Goal: Information Seeking & Learning: Check status

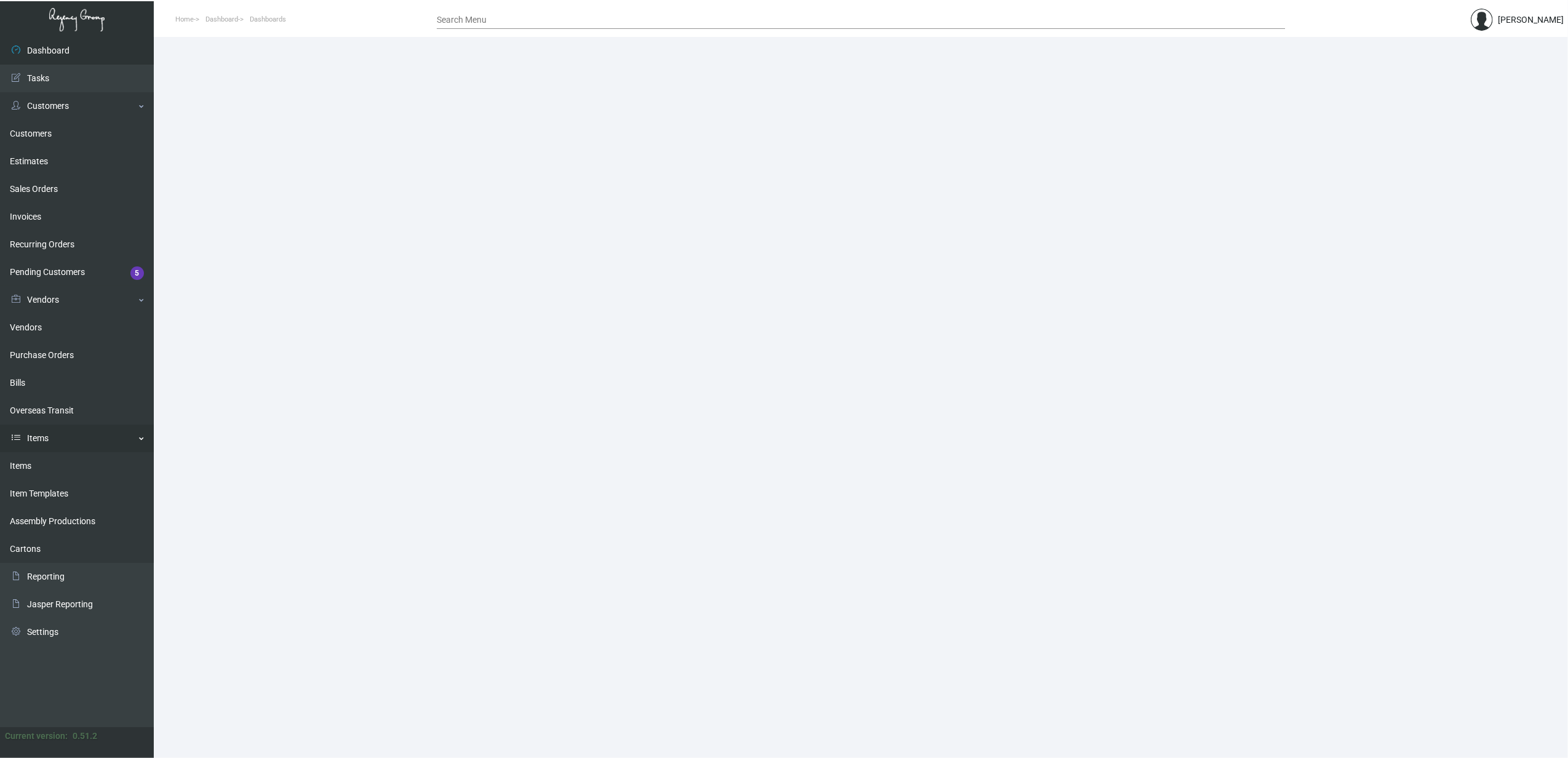
drag, startPoint x: 47, startPoint y: 458, endPoint x: 102, endPoint y: 447, distance: 56.1
click at [47, 458] on link "Items" at bounding box center [77, 466] width 154 height 27
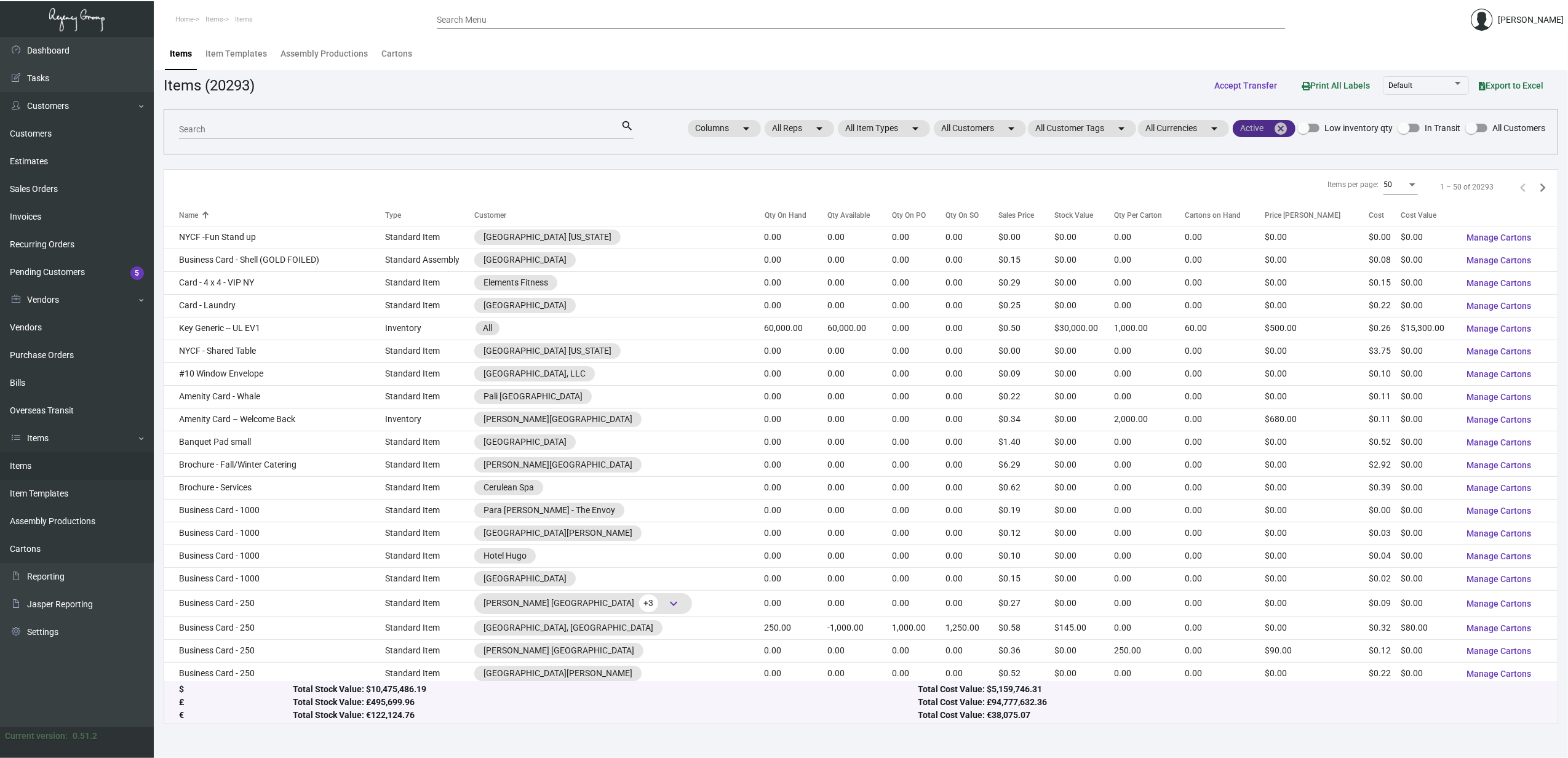
click at [1285, 127] on mat-icon "cancel" at bounding box center [1281, 128] width 14 height 14
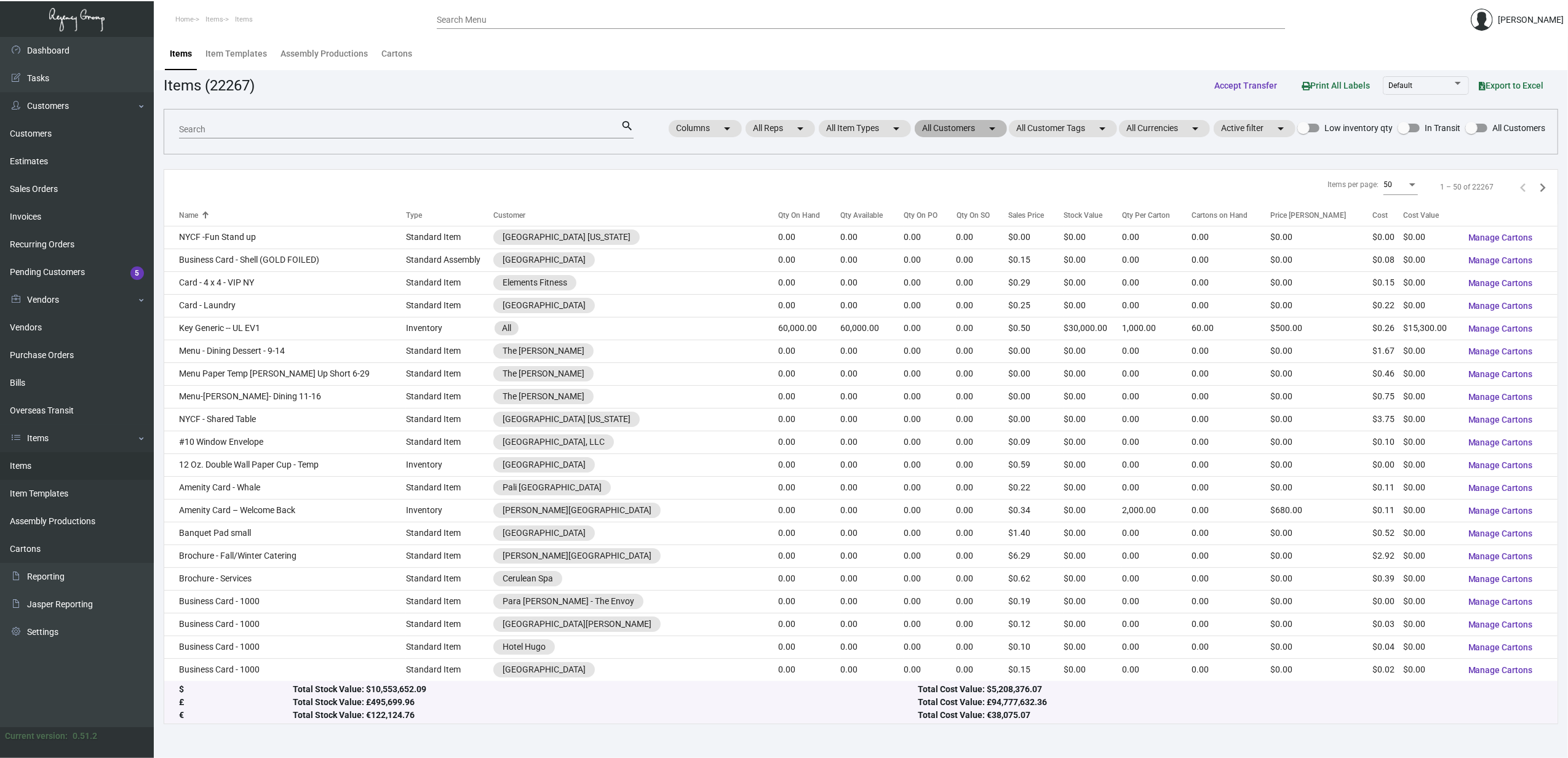
click at [930, 130] on mat-chip "All Customers arrow_drop_down" at bounding box center [961, 129] width 92 height 17
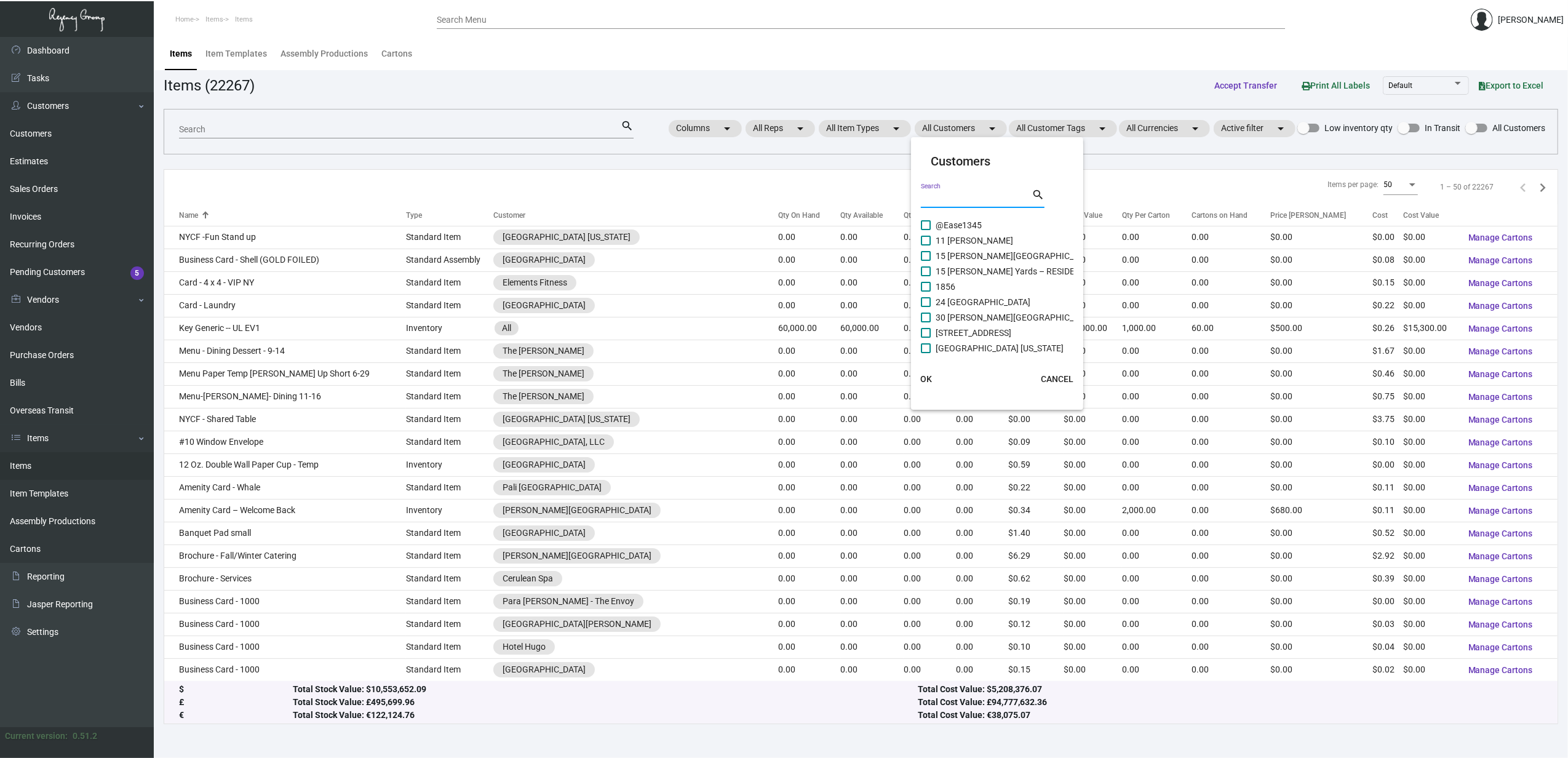
click at [936, 198] on input "Search" at bounding box center [977, 199] width 111 height 10
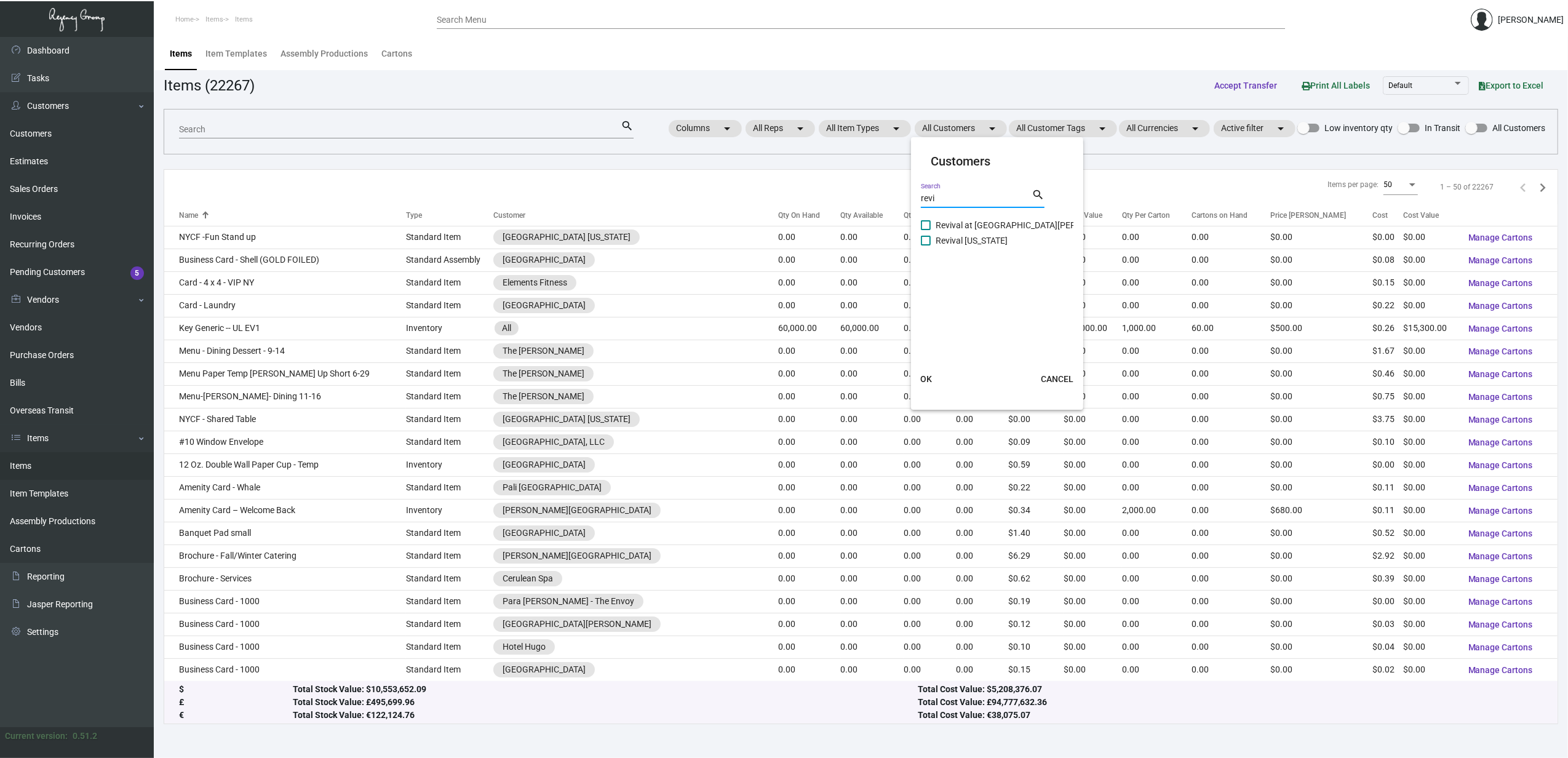
type input "revi"
click at [940, 219] on span "Revival at [GEOGRAPHIC_DATA][PERSON_NAME]" at bounding box center [1029, 225] width 188 height 14
click at [926, 230] on input "Revival at [GEOGRAPHIC_DATA][PERSON_NAME]" at bounding box center [926, 230] width 1 height 1
checkbox input "true"
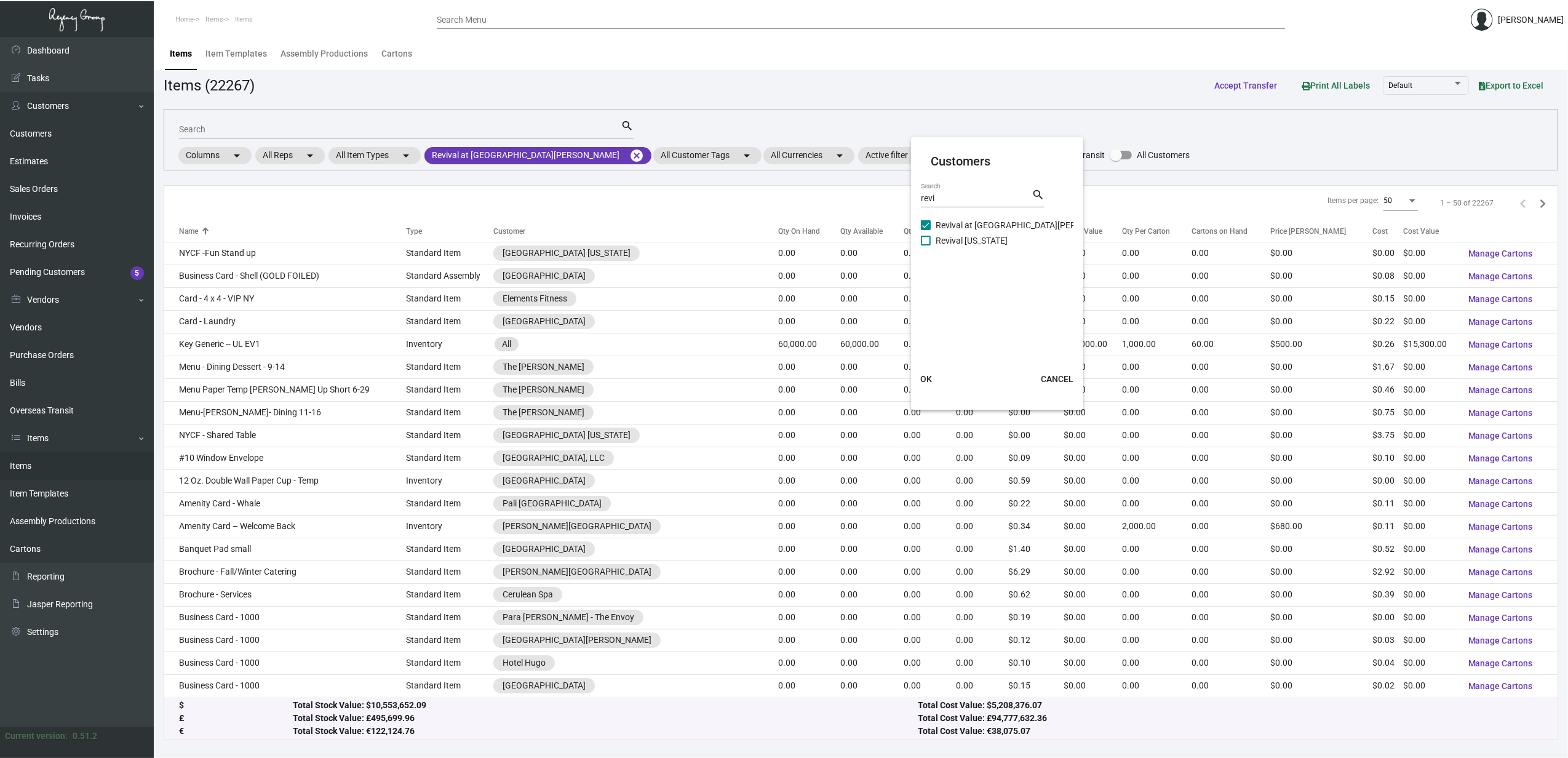
click at [959, 242] on span "Revival [US_STATE]" at bounding box center [972, 241] width 72 height 14
click at [926, 246] on input "Revival [US_STATE]" at bounding box center [926, 246] width 1 height 1
checkbox input "true"
click at [928, 374] on span "OK" at bounding box center [926, 379] width 12 height 10
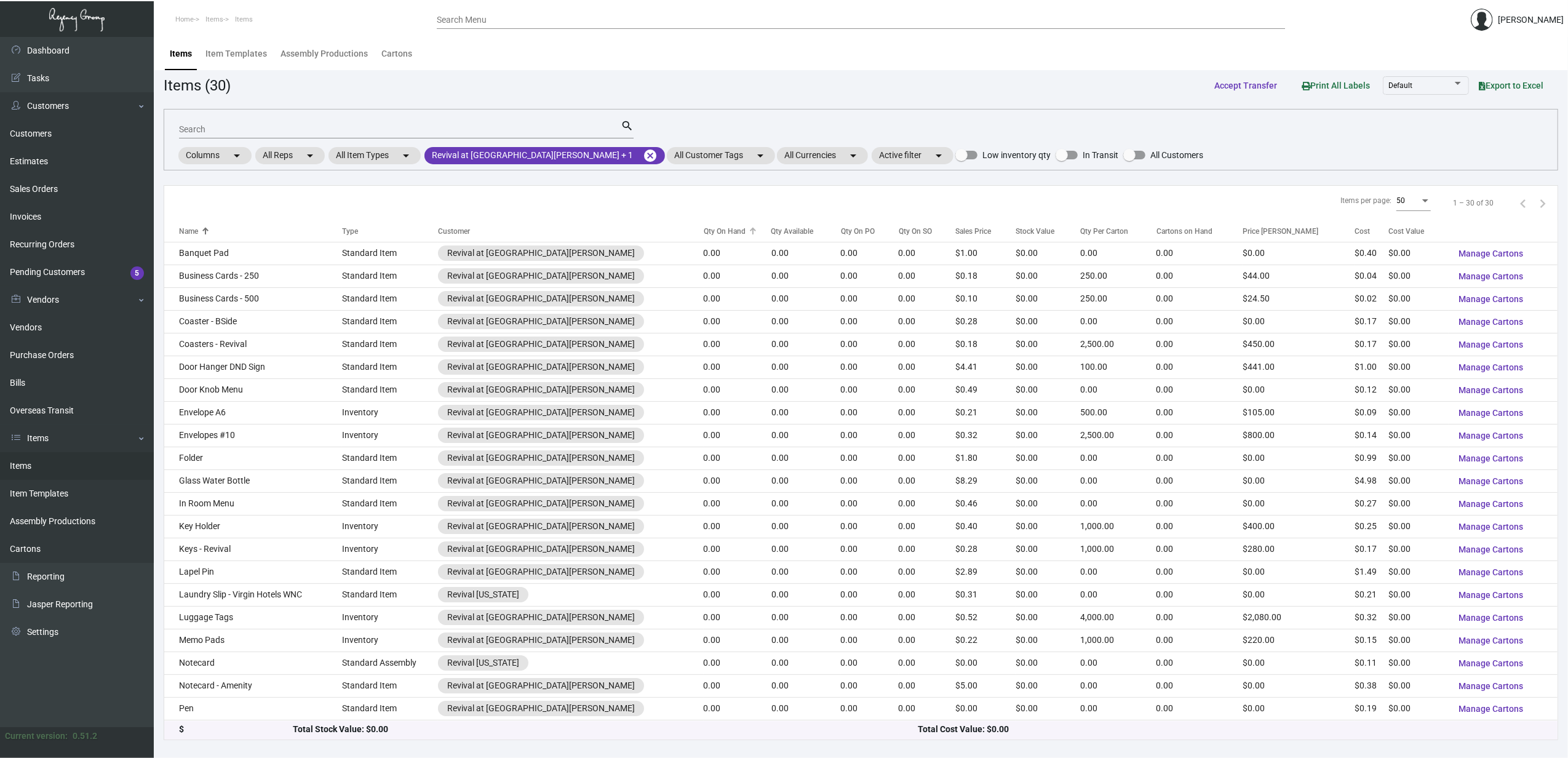
click at [704, 231] on div "Qty On Hand" at bounding box center [725, 231] width 42 height 11
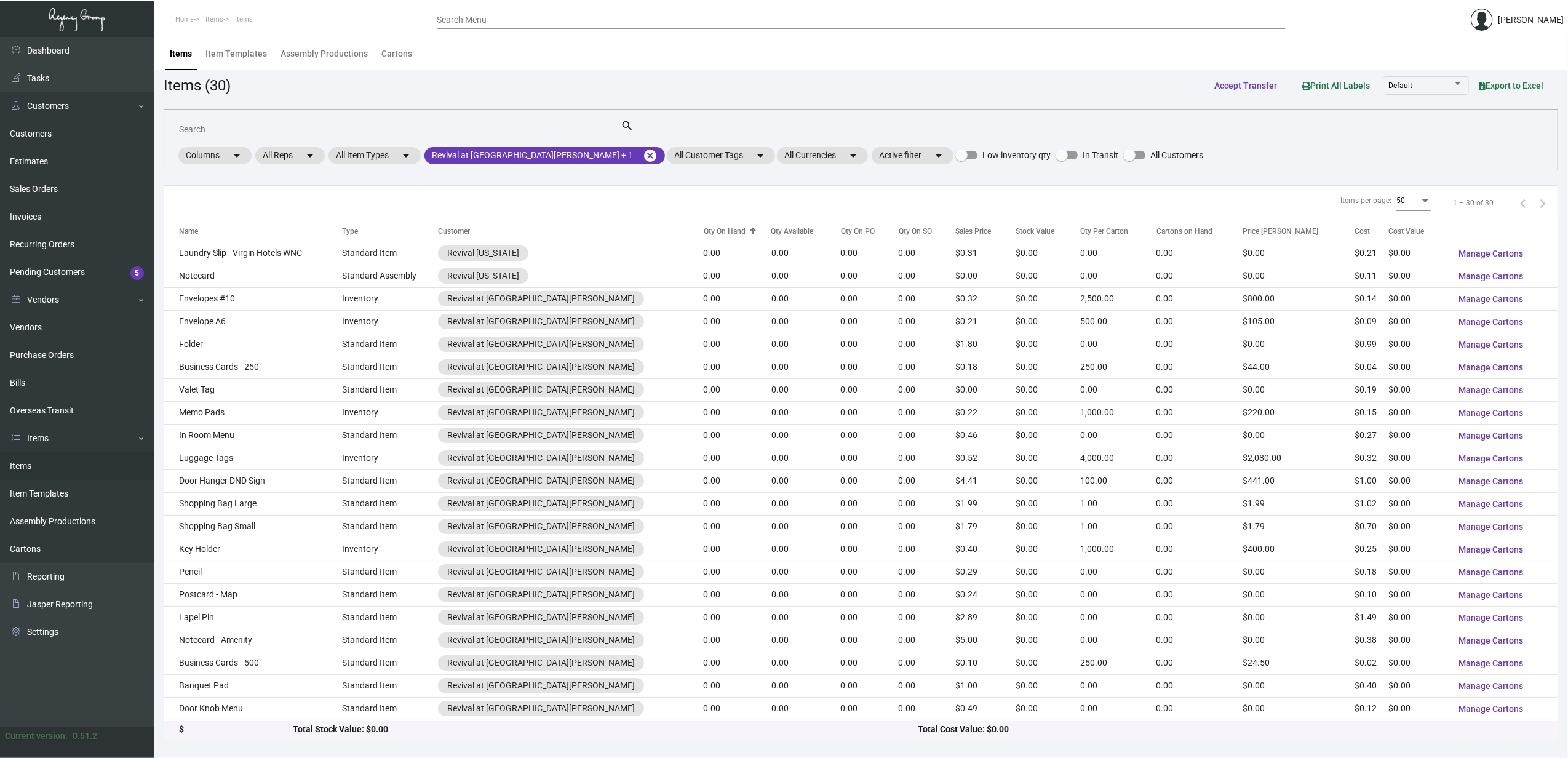
click at [704, 231] on div "Qty On Hand" at bounding box center [725, 231] width 42 height 11
click at [771, 230] on div "Qty Available" at bounding box center [792, 231] width 42 height 11
click at [771, 231] on div "Qty Available" at bounding box center [792, 231] width 42 height 11
drag, startPoint x: 746, startPoint y: 231, endPoint x: 816, endPoint y: 232, distance: 70.0
click at [841, 232] on div "Qty On PO" at bounding box center [858, 231] width 34 height 11
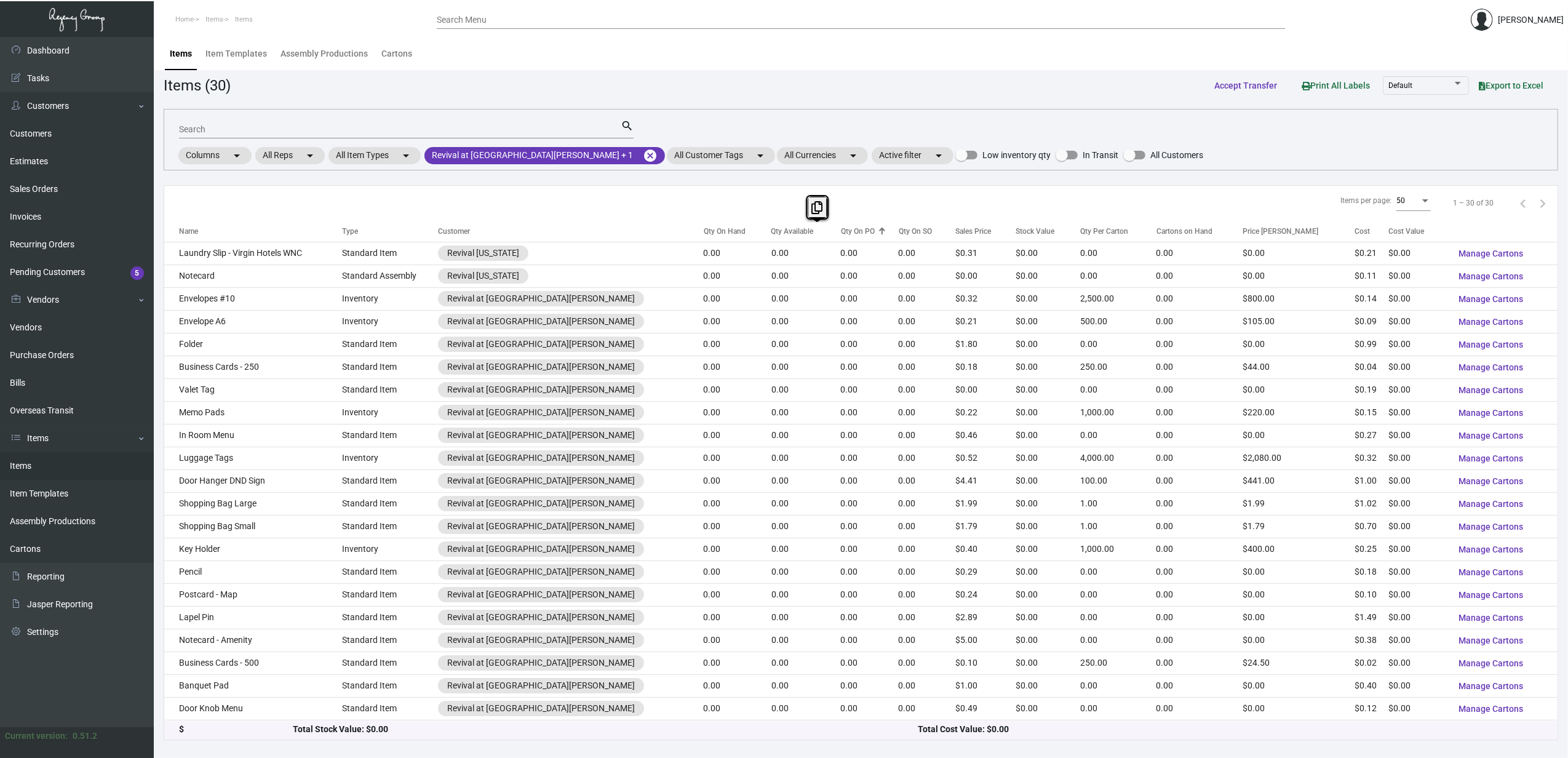
click at [841, 232] on div "Qty On PO" at bounding box center [858, 231] width 34 height 11
drag, startPoint x: 816, startPoint y: 232, endPoint x: 874, endPoint y: 235, distance: 58.1
click at [899, 235] on div "Qty On SO" at bounding box center [915, 231] width 33 height 11
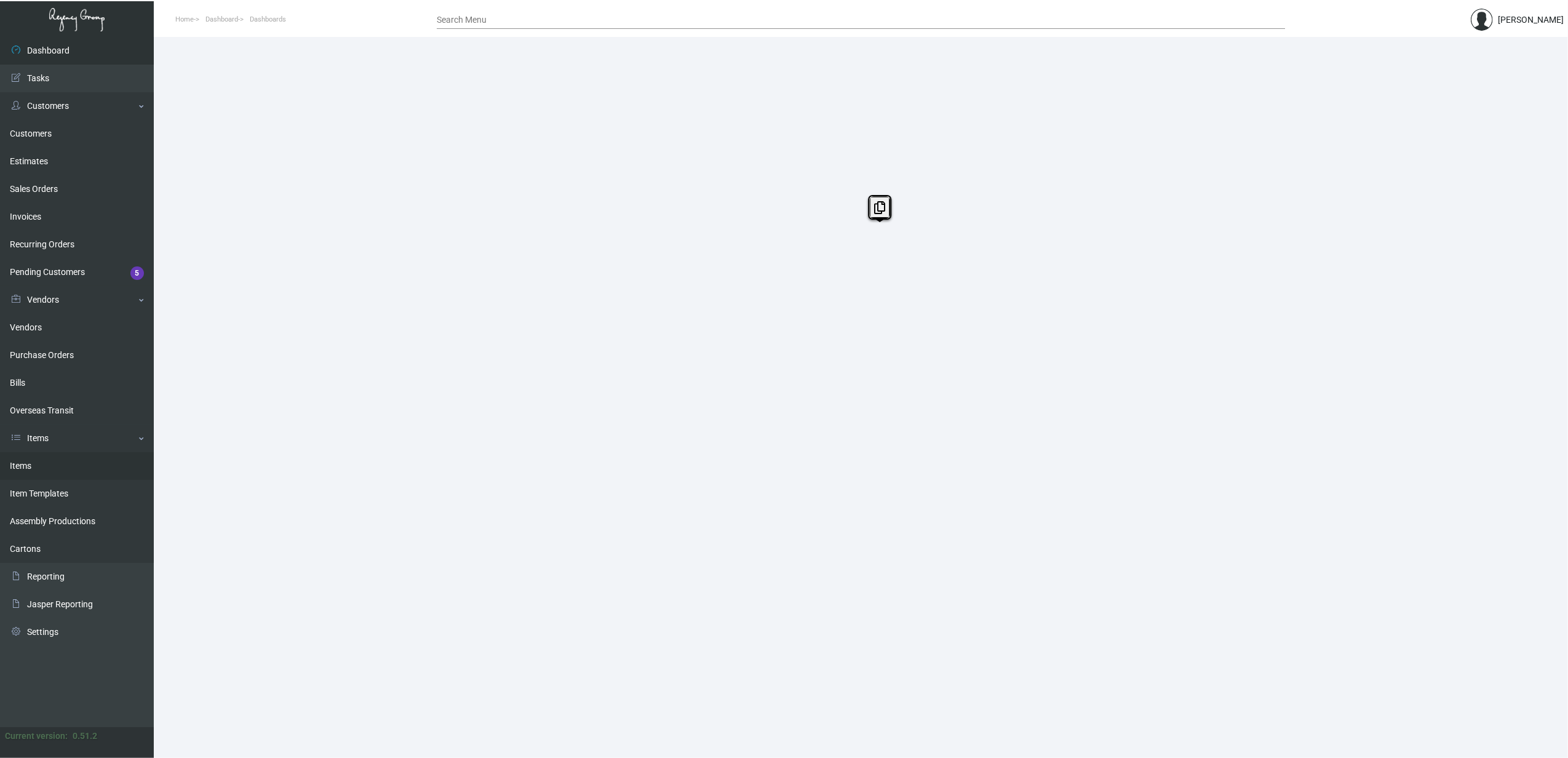
click at [33, 471] on link "Items" at bounding box center [77, 466] width 154 height 27
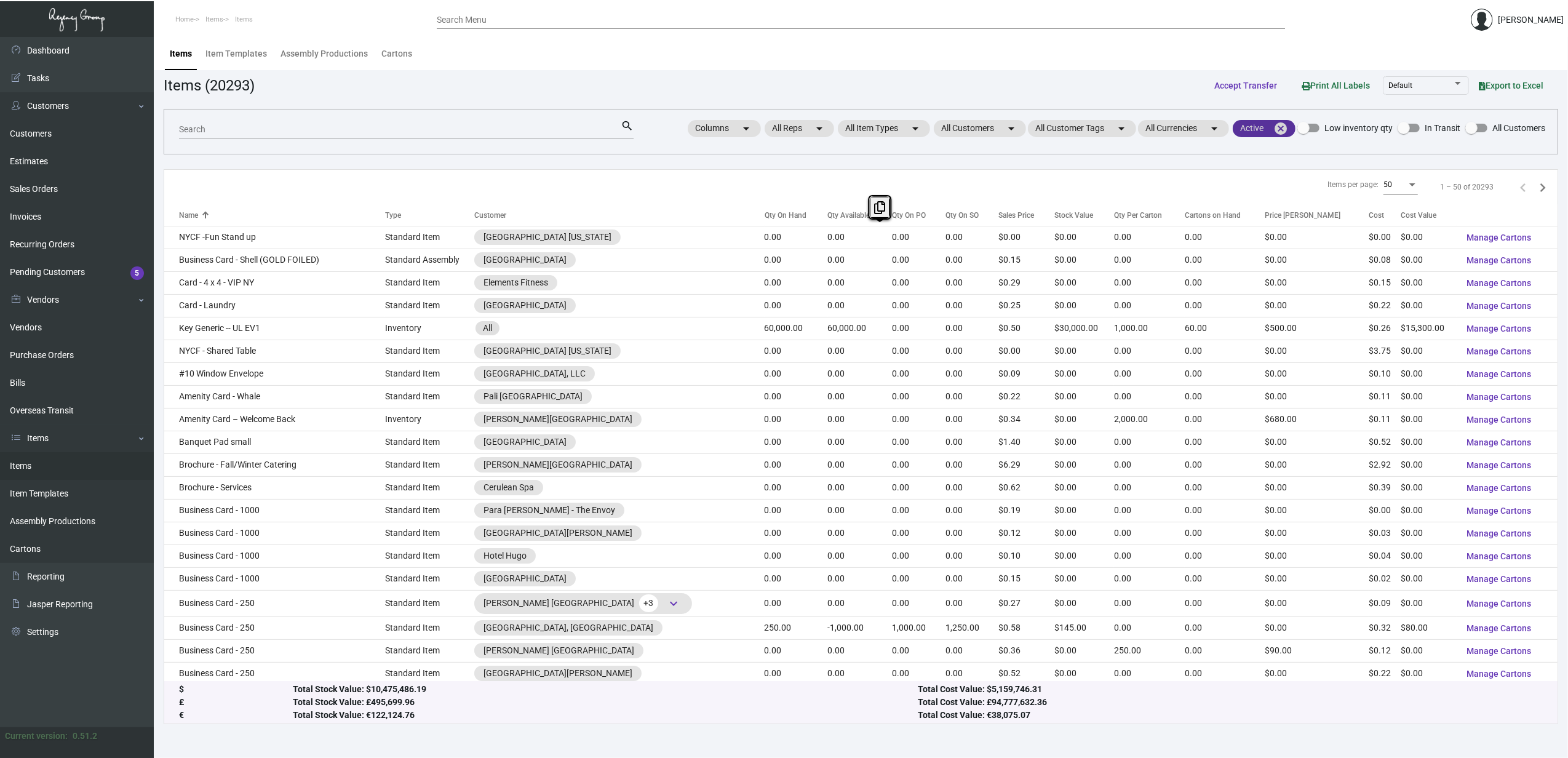
click at [1283, 133] on mat-icon "cancel" at bounding box center [1281, 128] width 14 height 14
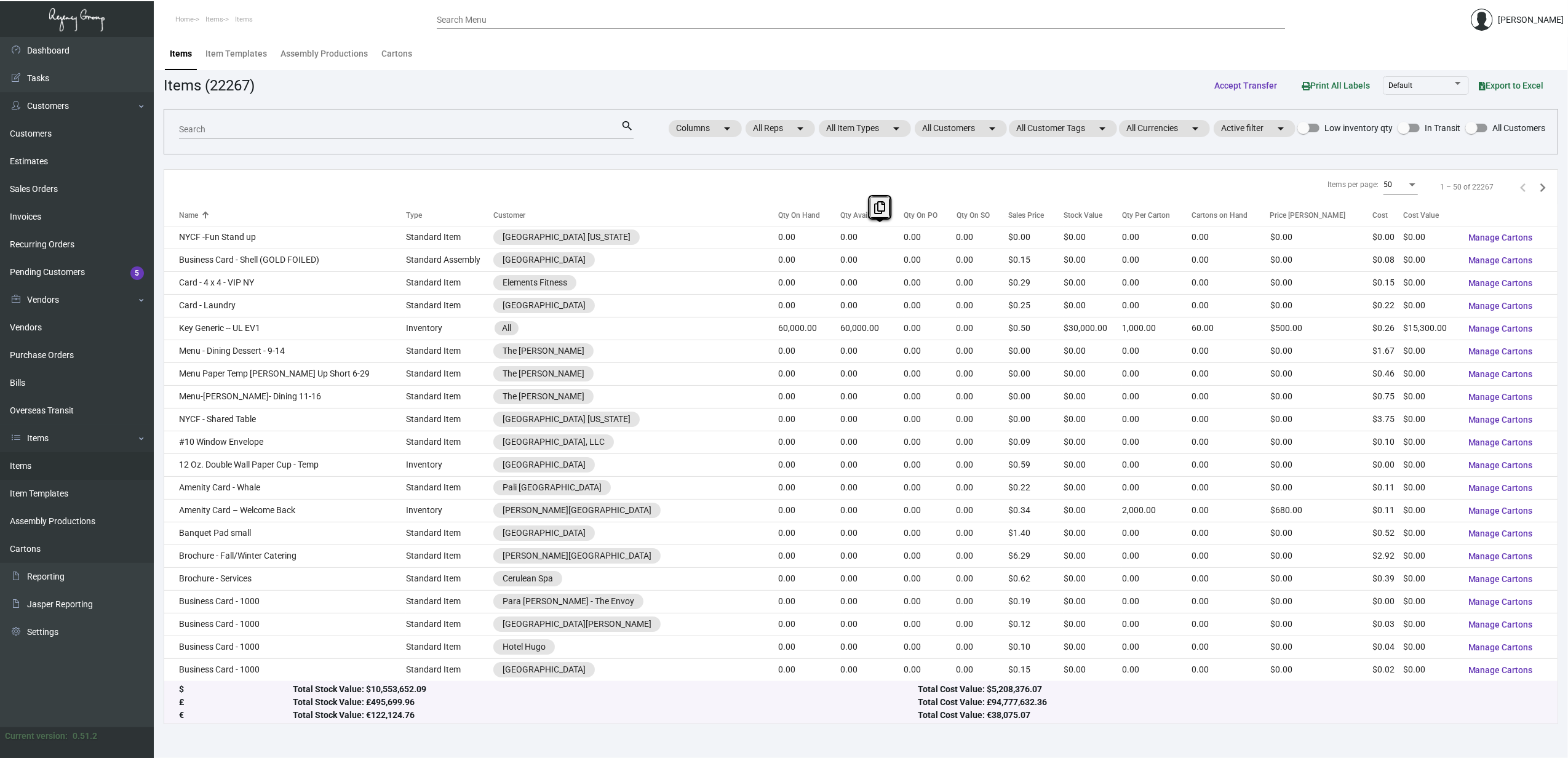
click at [360, 127] on input "Search" at bounding box center [400, 130] width 442 height 10
type input "liner"
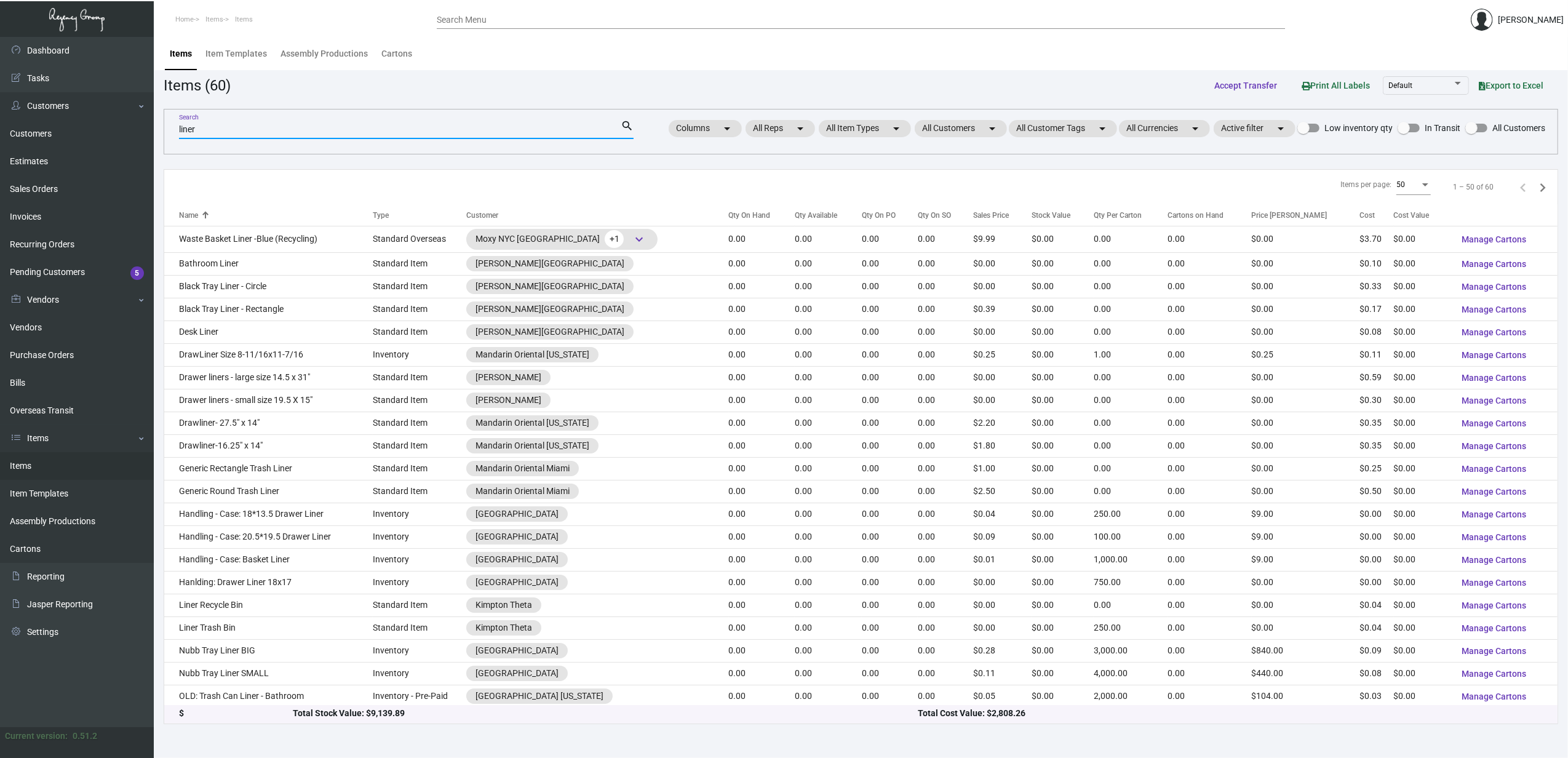
click at [690, 220] on th "Customer" at bounding box center [597, 215] width 262 height 22
click at [729, 220] on div "Qty On Hand" at bounding box center [750, 215] width 42 height 11
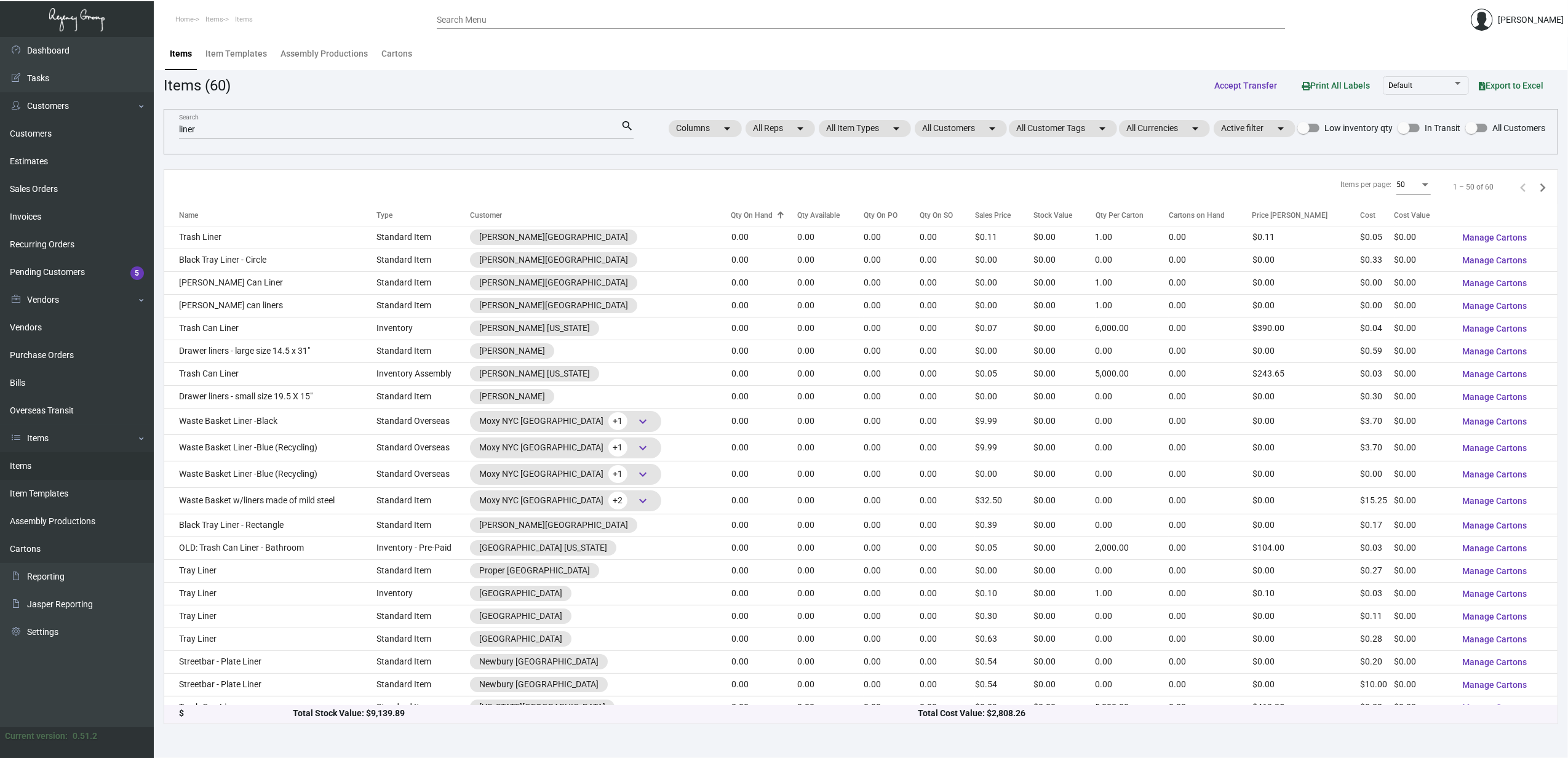
click at [732, 220] on div "Qty On Hand" at bounding box center [753, 215] width 42 height 11
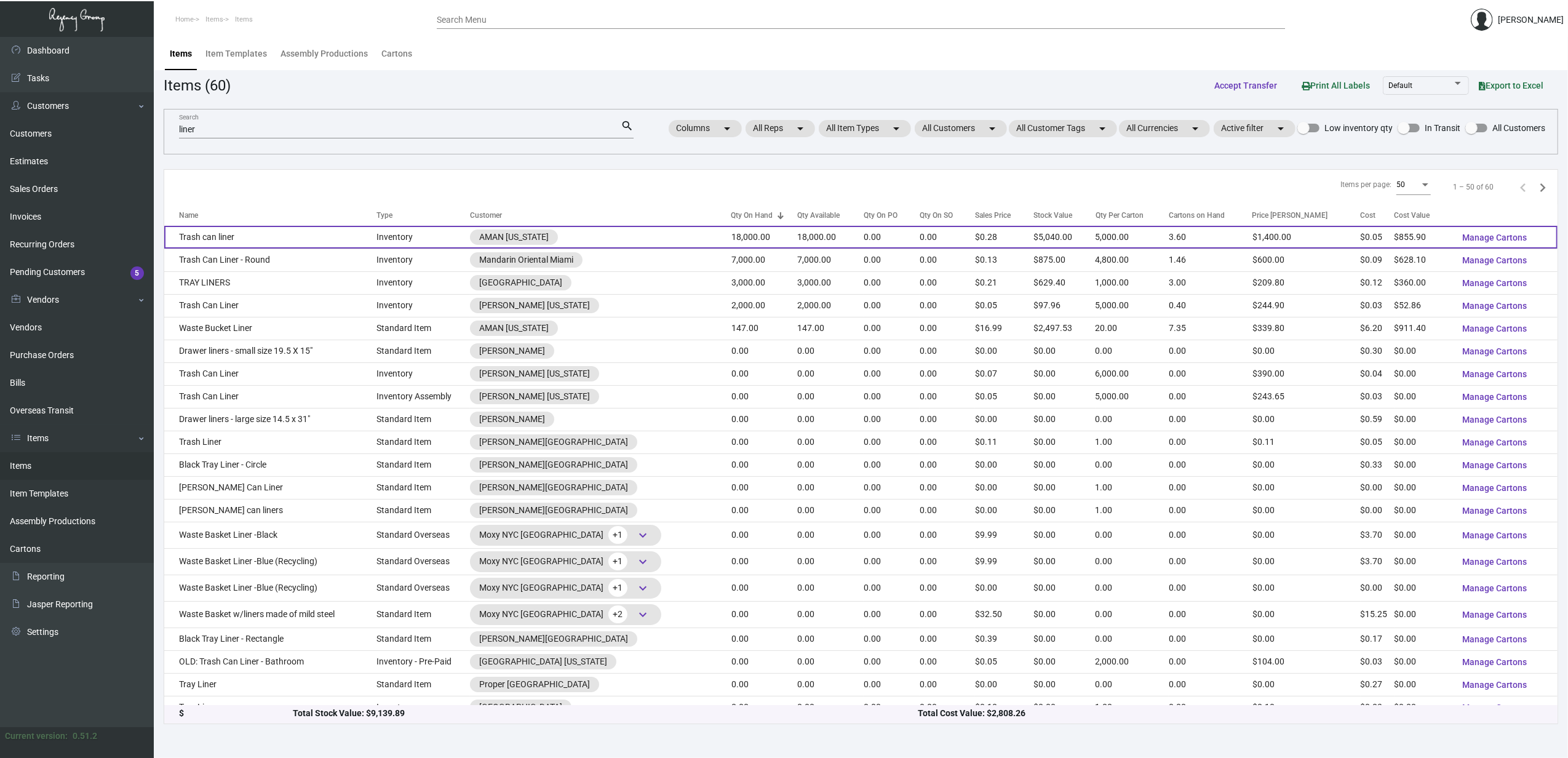
click at [283, 239] on td "Trash can liner" at bounding box center [270, 237] width 212 height 23
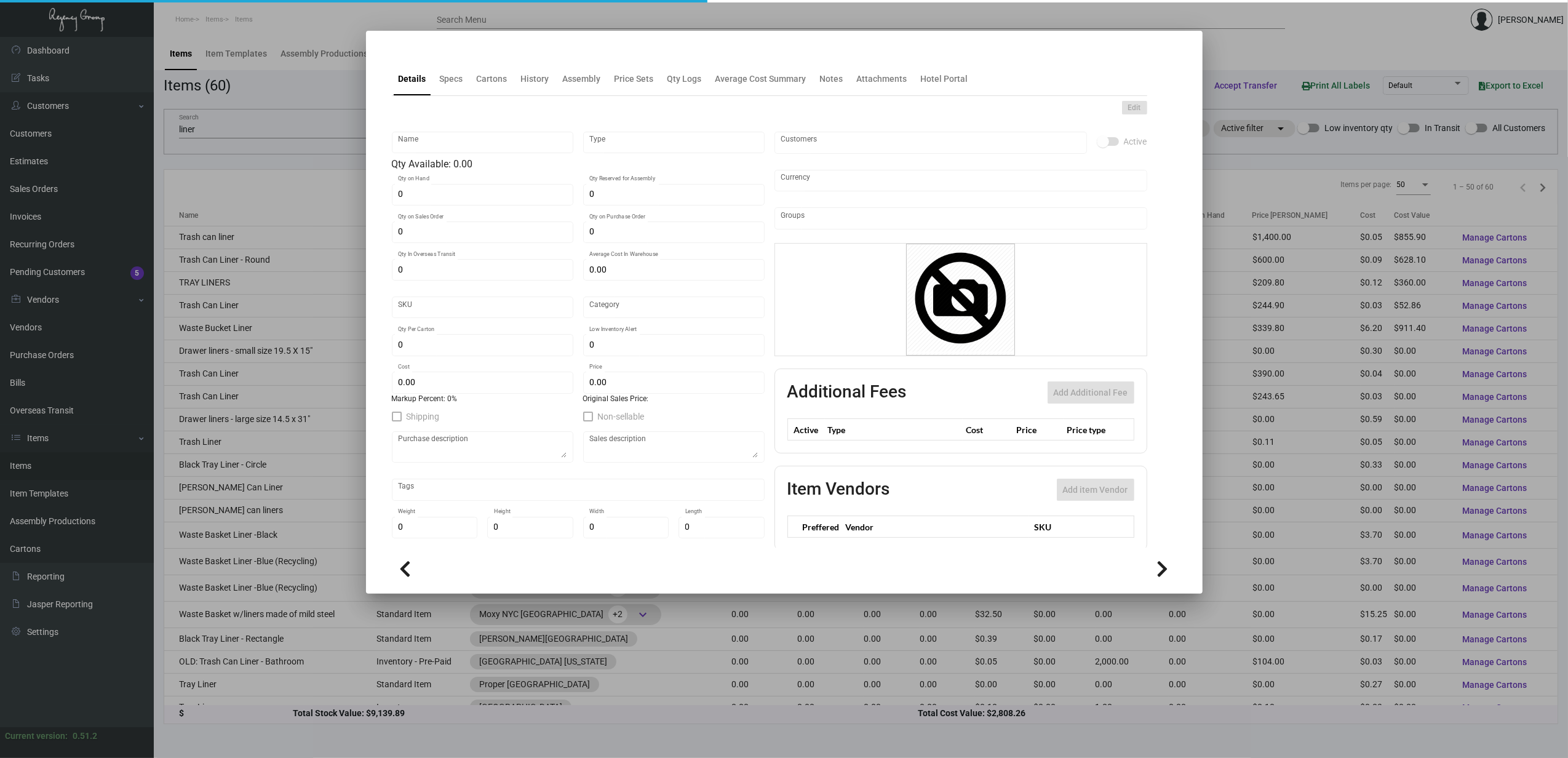
type input "Trash can liner"
type input "Inventory"
type input "18,000"
type input "$ 0.09228"
type input "AMNY111"
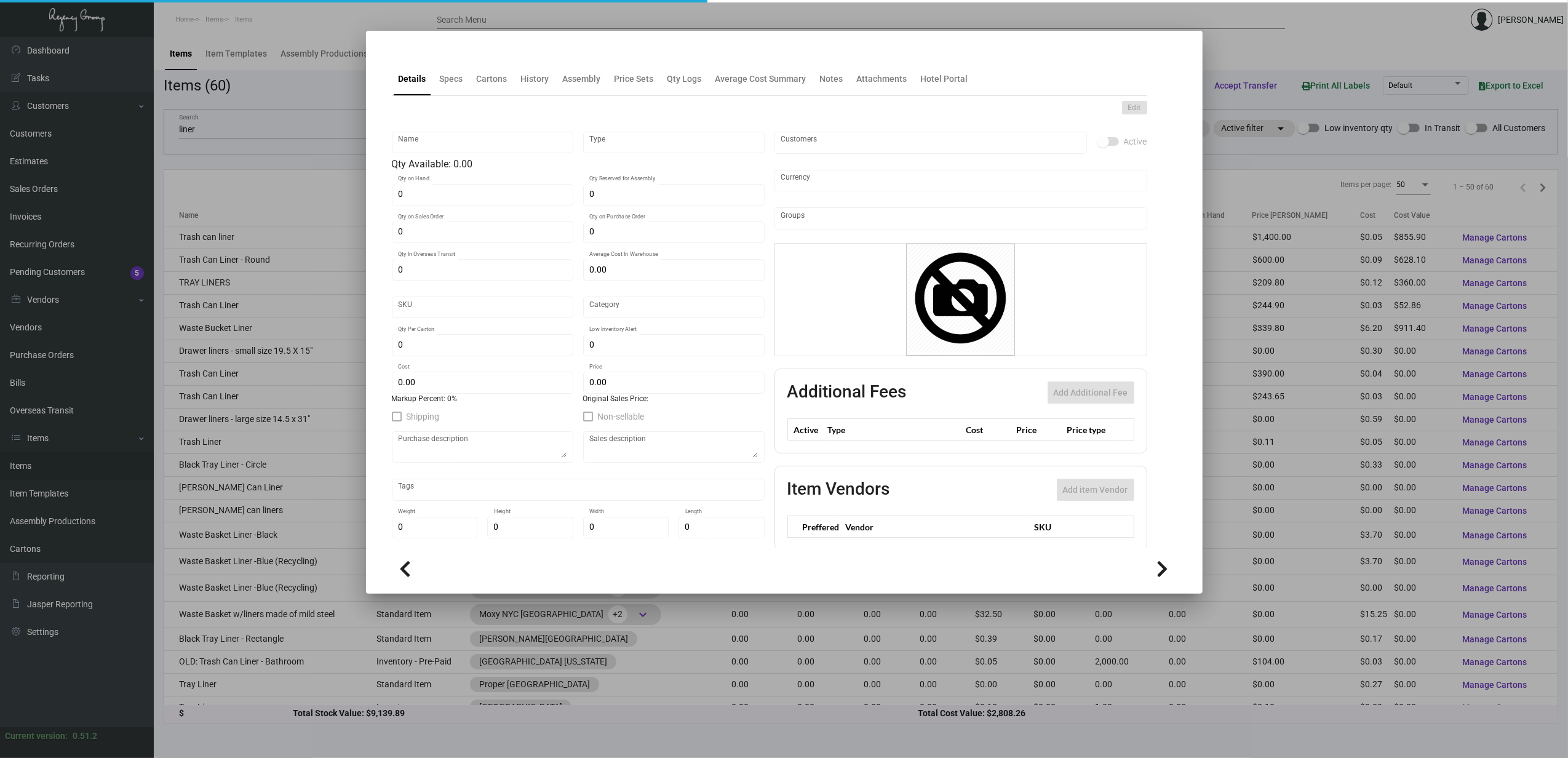
type input "Overseas"
type input "5,000"
type input "$ 0.04755"
type input "$ 0.28"
checkbox input "true"
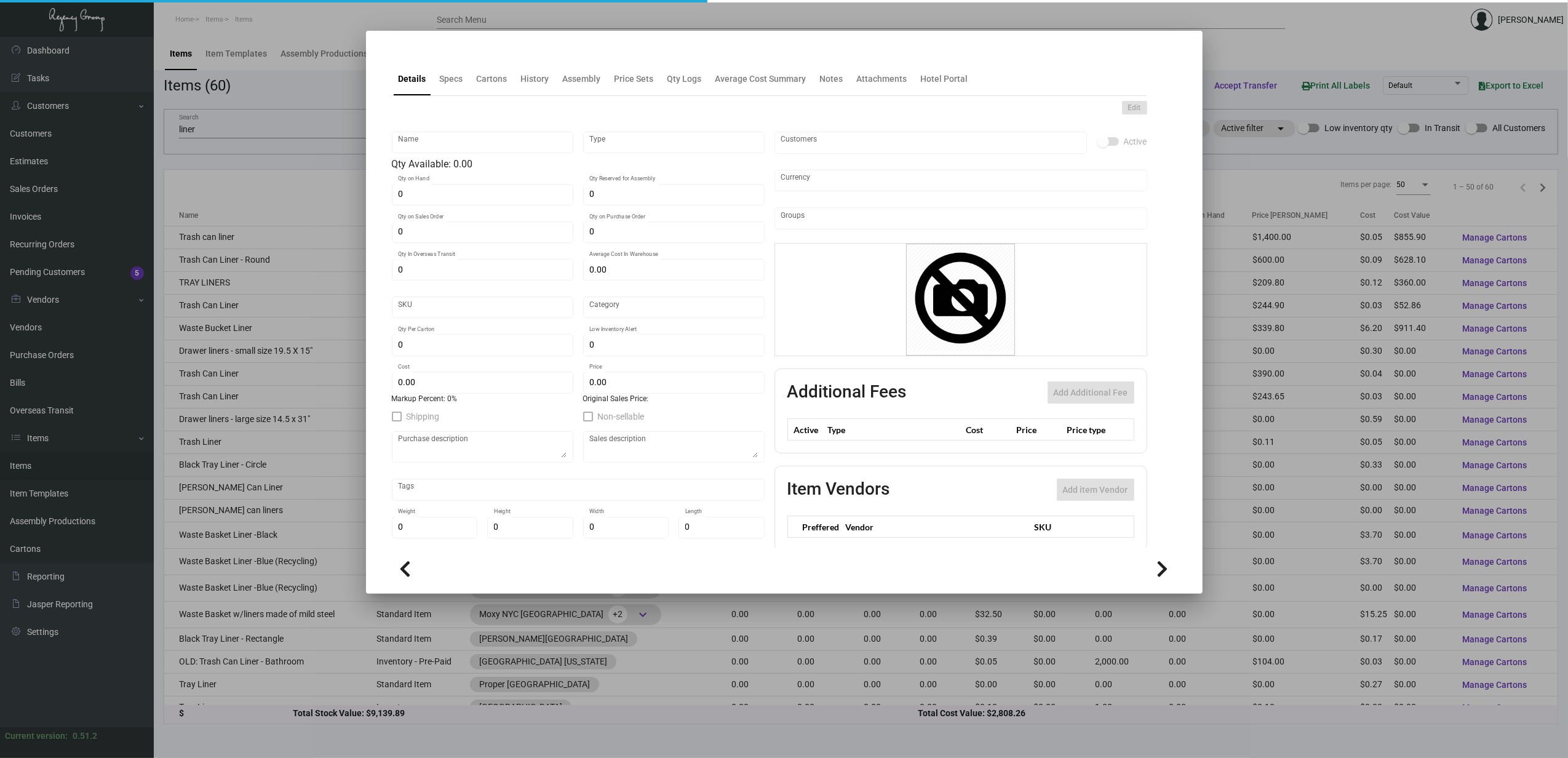
type input "United States Dollar $"
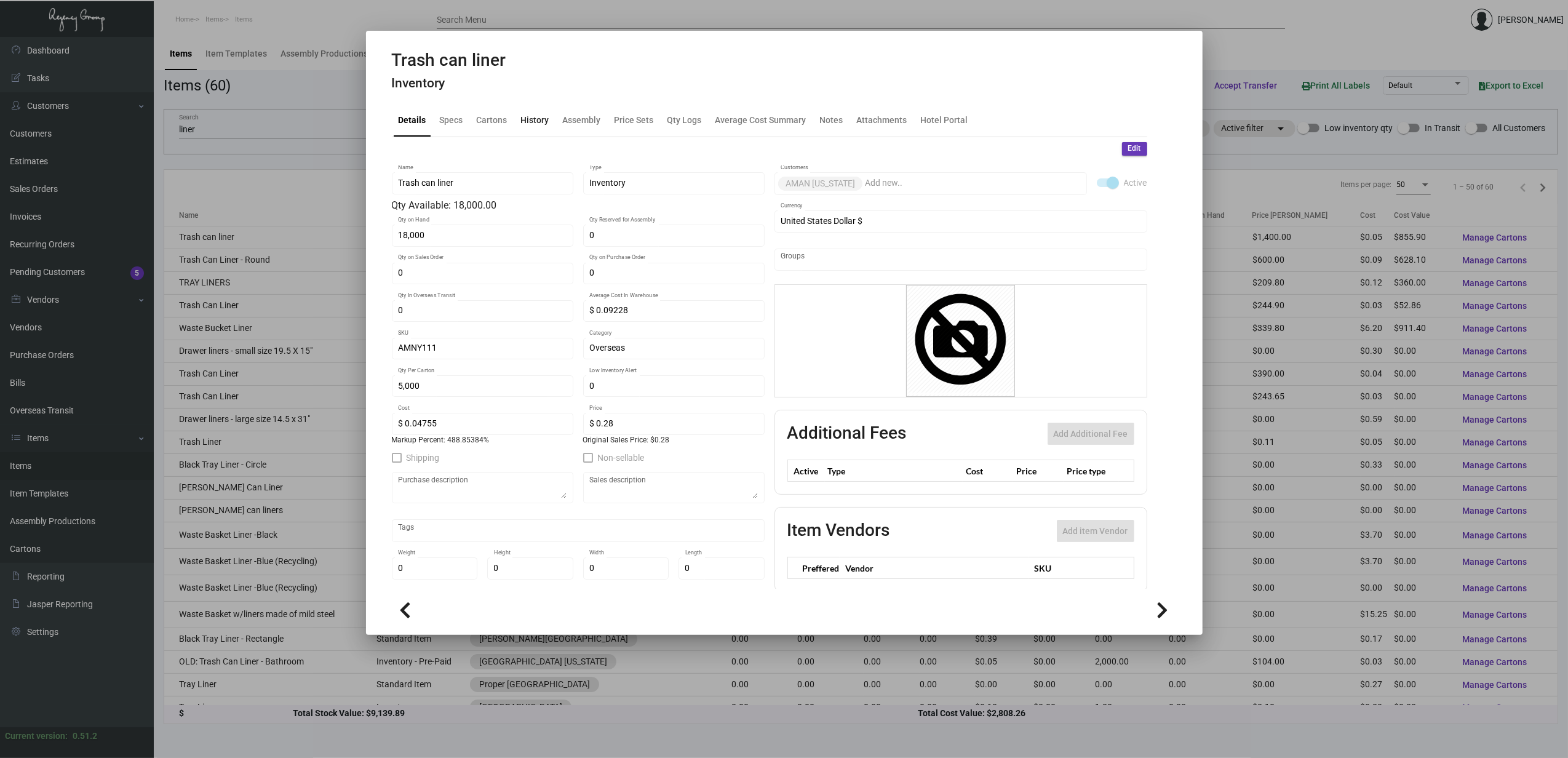
click at [530, 116] on div "History" at bounding box center [534, 120] width 28 height 13
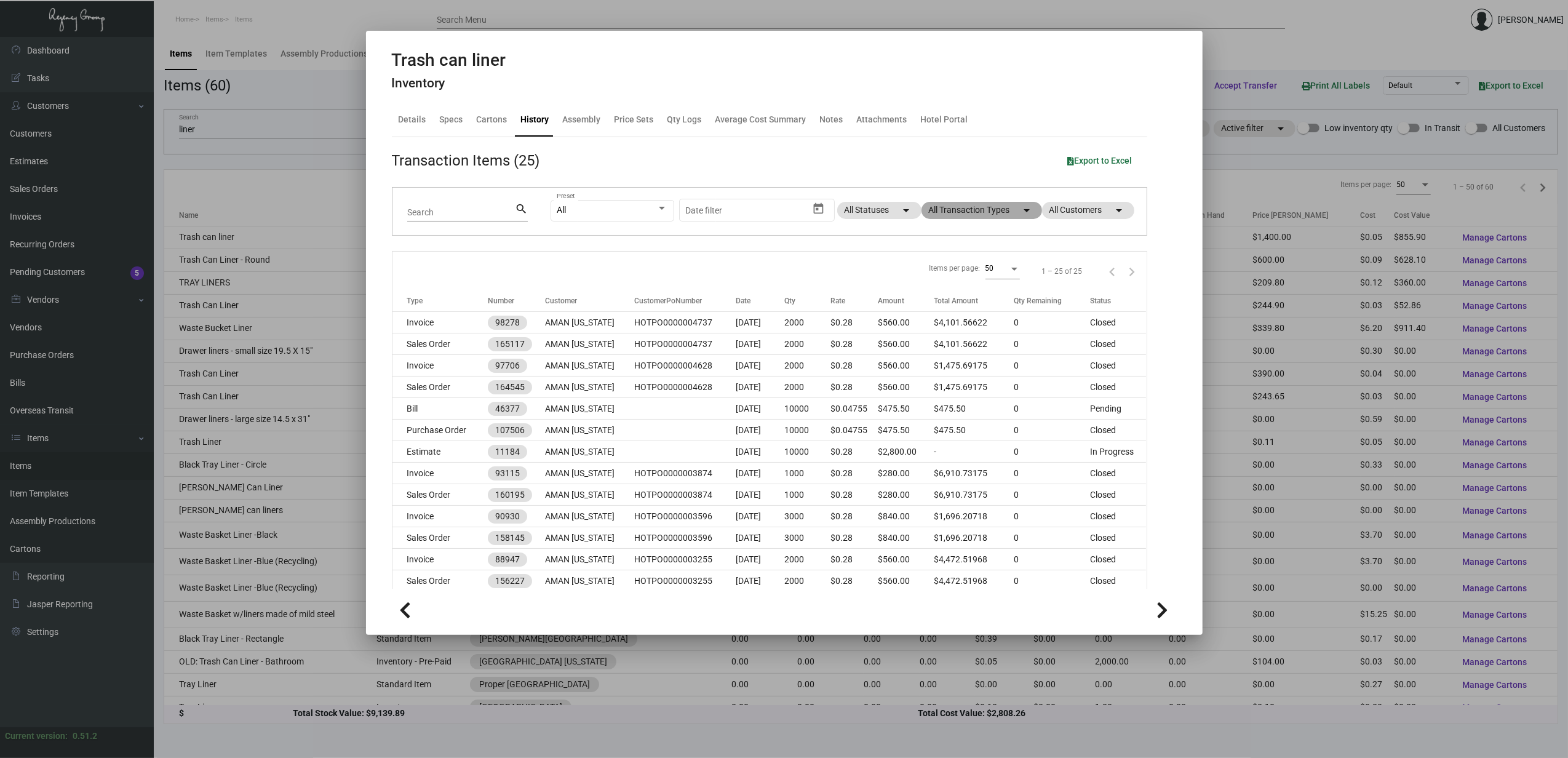
click at [968, 210] on mat-chip "All Transaction Types arrow_drop_down" at bounding box center [981, 210] width 120 height 17
click at [959, 367] on span "Purchase Order" at bounding box center [962, 368] width 60 height 14
click at [922, 373] on input "Purchase Order" at bounding box center [921, 373] width 1 height 1
checkbox input "true"
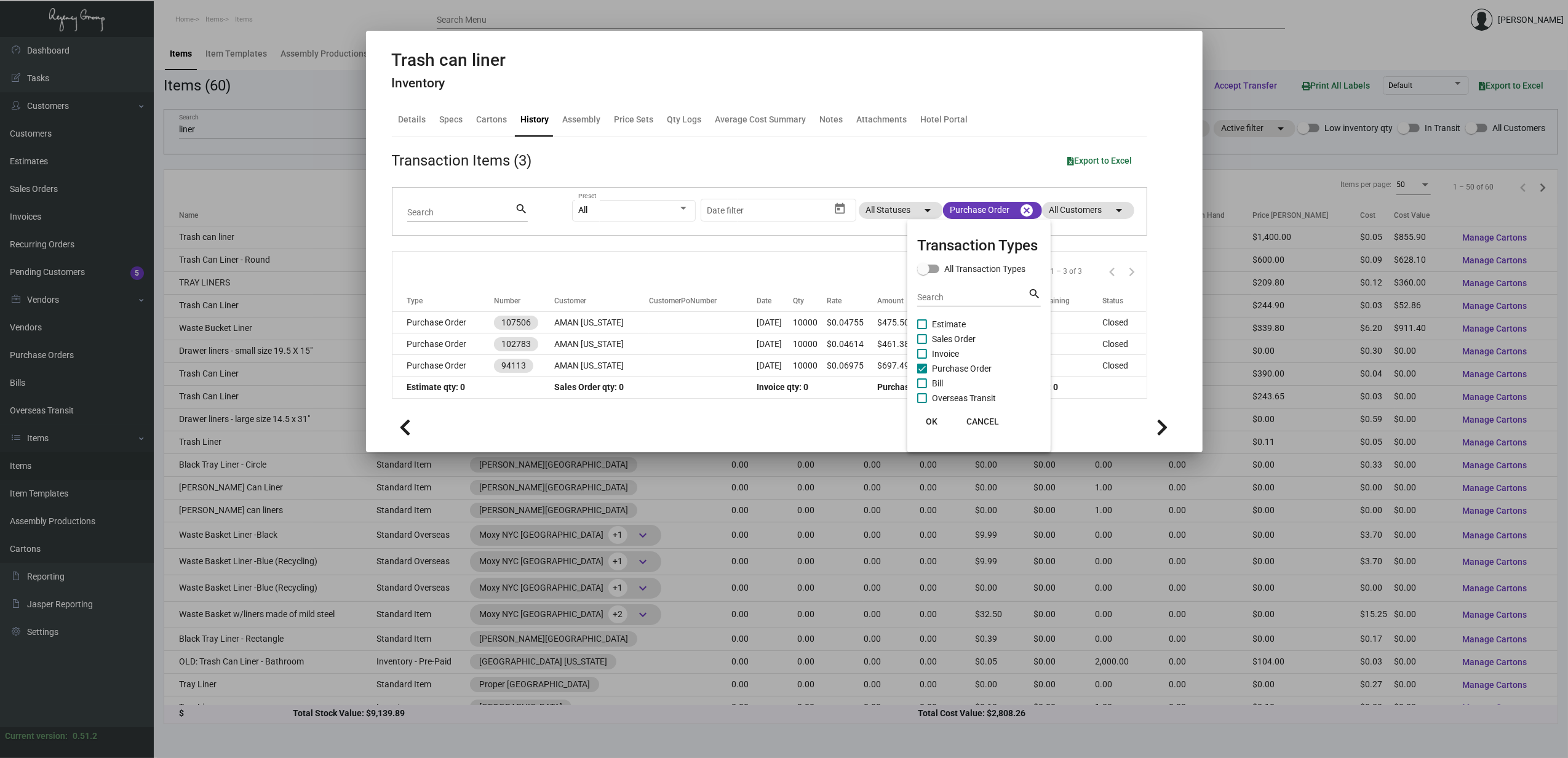
click at [442, 328] on div at bounding box center [784, 379] width 1568 height 758
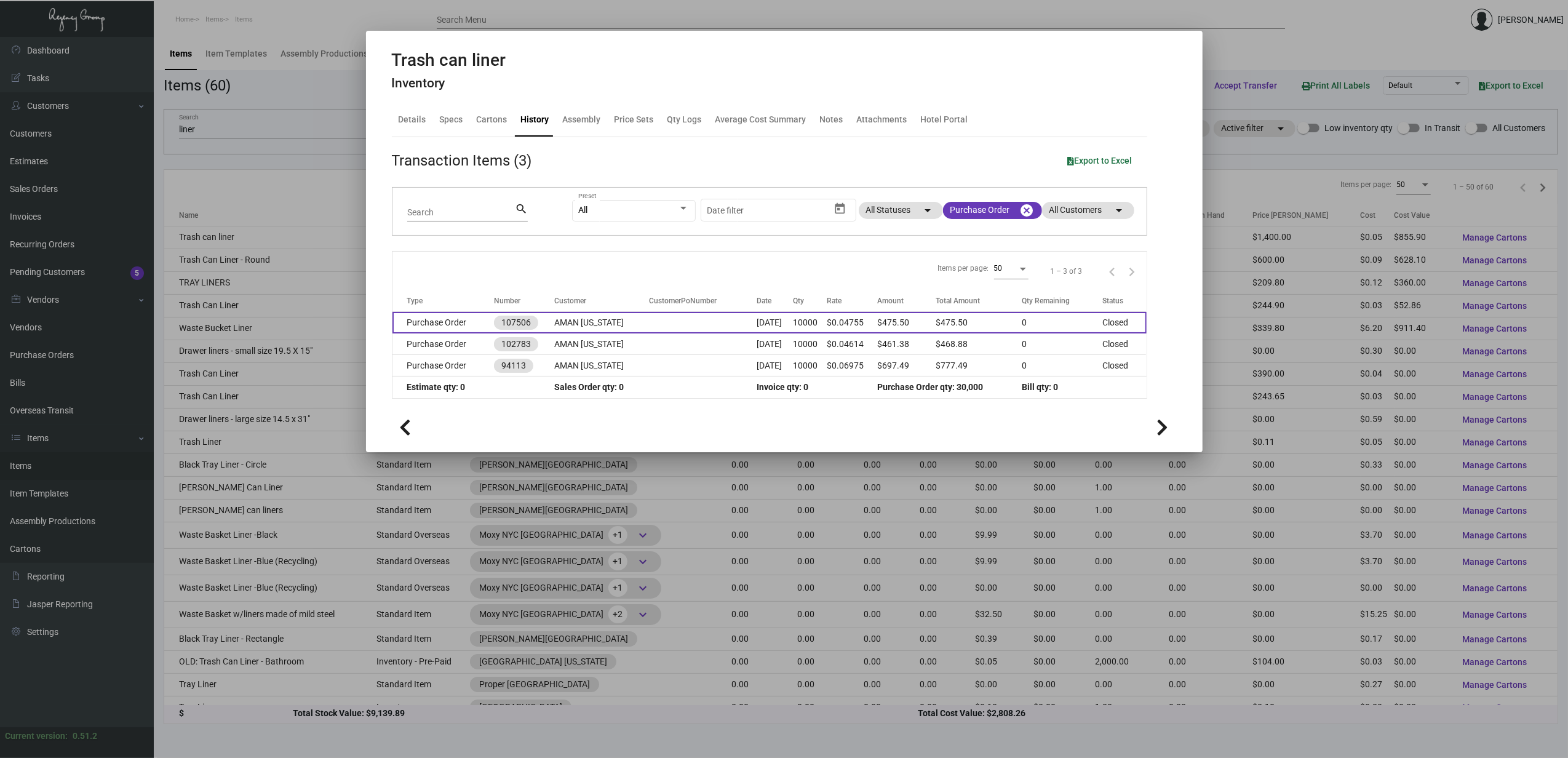
click at [439, 325] on td "Purchase Order" at bounding box center [443, 323] width 102 height 22
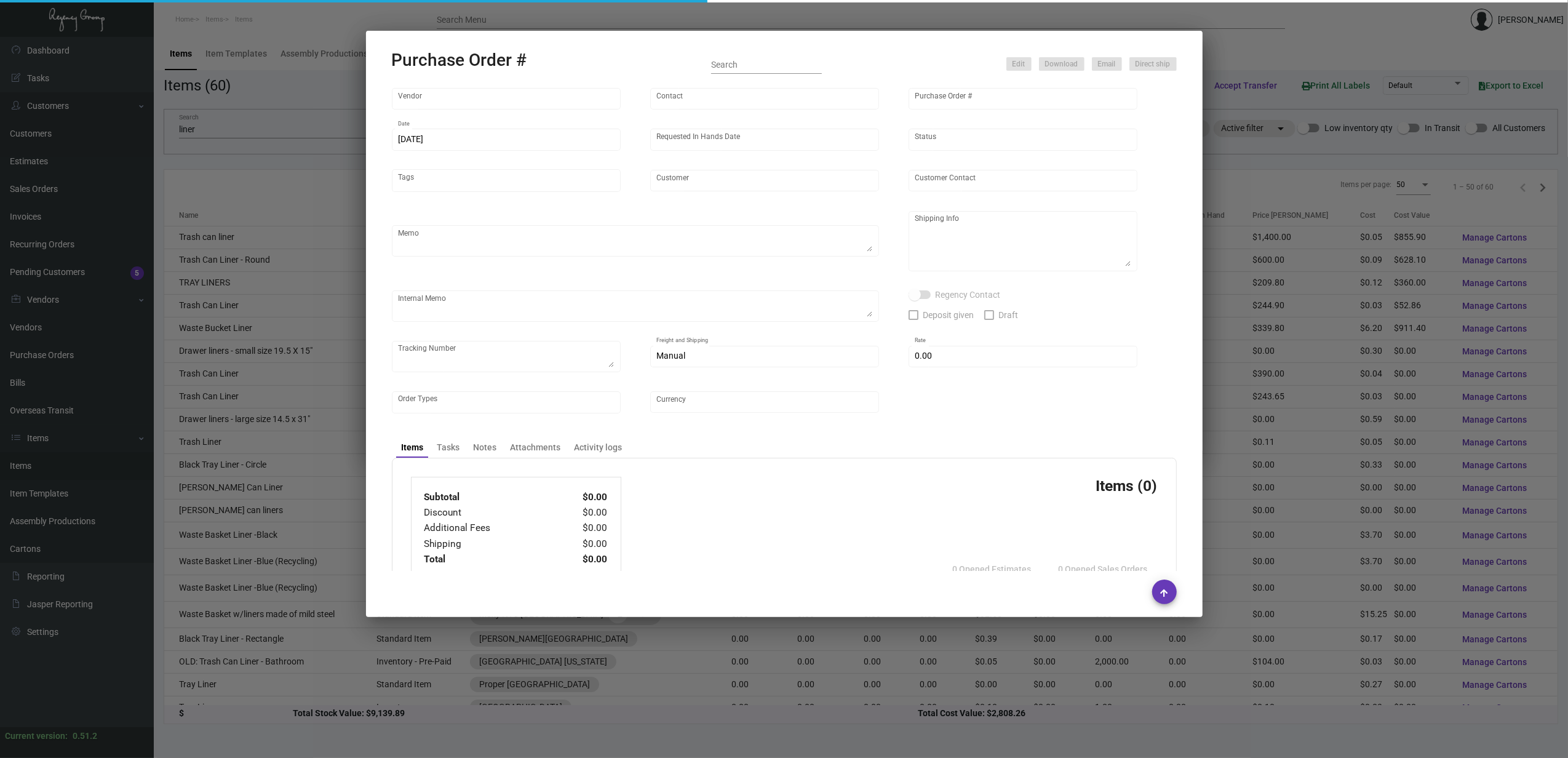
type input "Impact Printing"
type input "Impact Orders"
type input "107506"
type input "[DATE]"
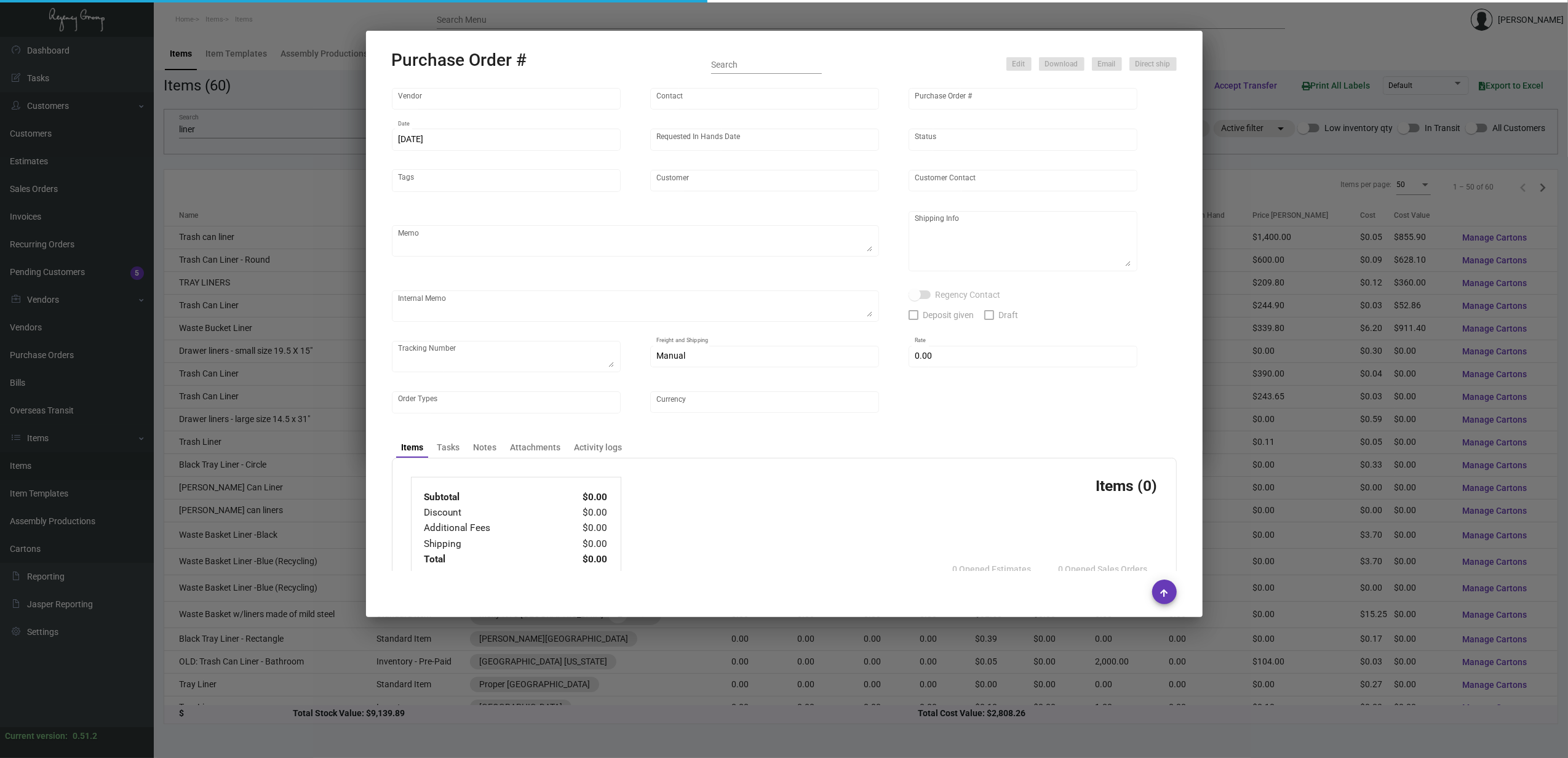
type input "AMAN [US_STATE]"
type textarea "Reorder - Purchase Order #102783 / Please reach out to SH for UPS labels."
type textarea "Regency Group NJ - [PERSON_NAME] [STREET_ADDRESS]"
type textarea "9/26 - Requested ESD. Vendor shipped to [GEOGRAPHIC_DATA] Warehouse UPS Ground …"
checkbox input "true"
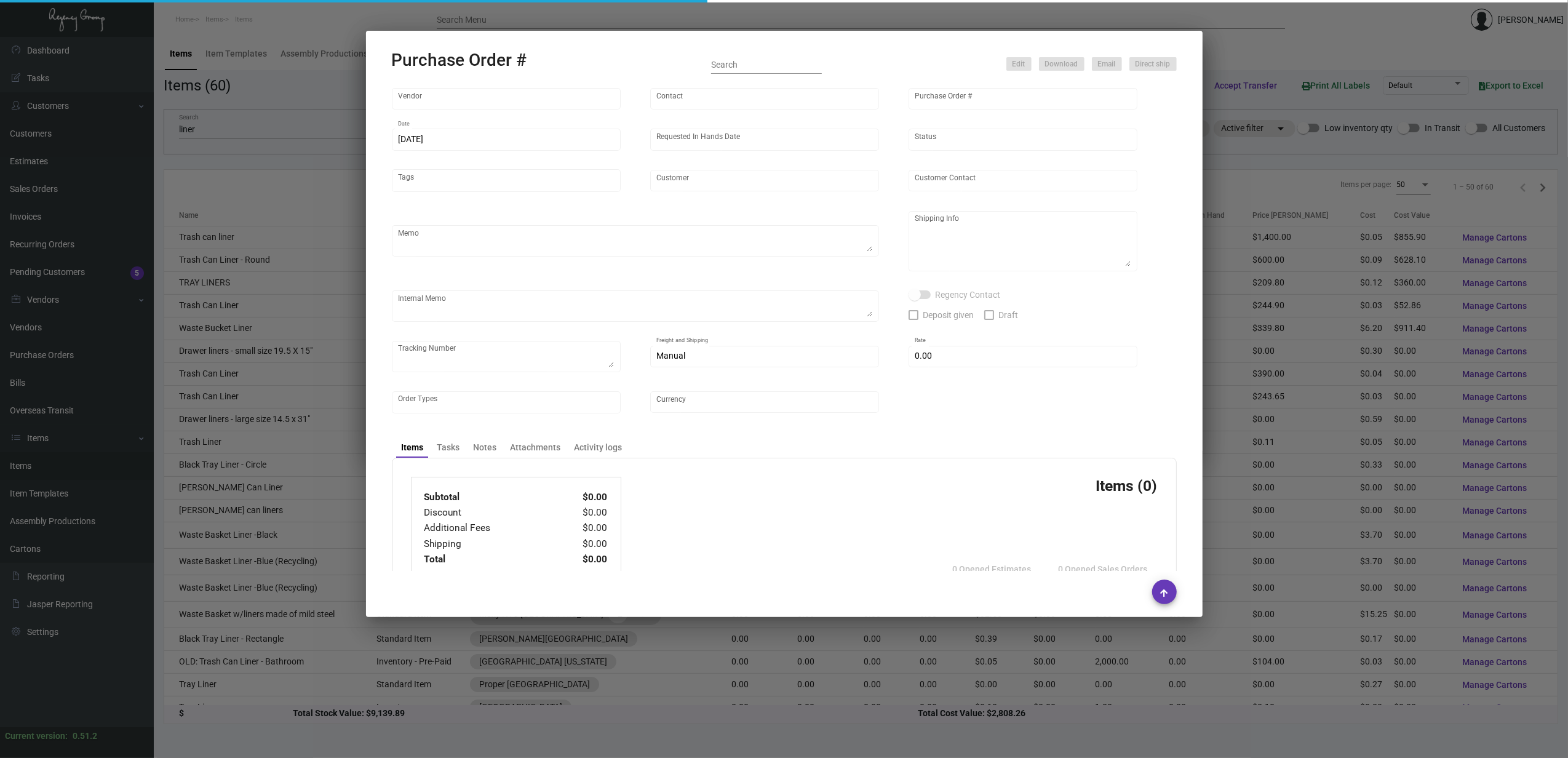
type input "$ 0.00"
type input "United States Dollar $"
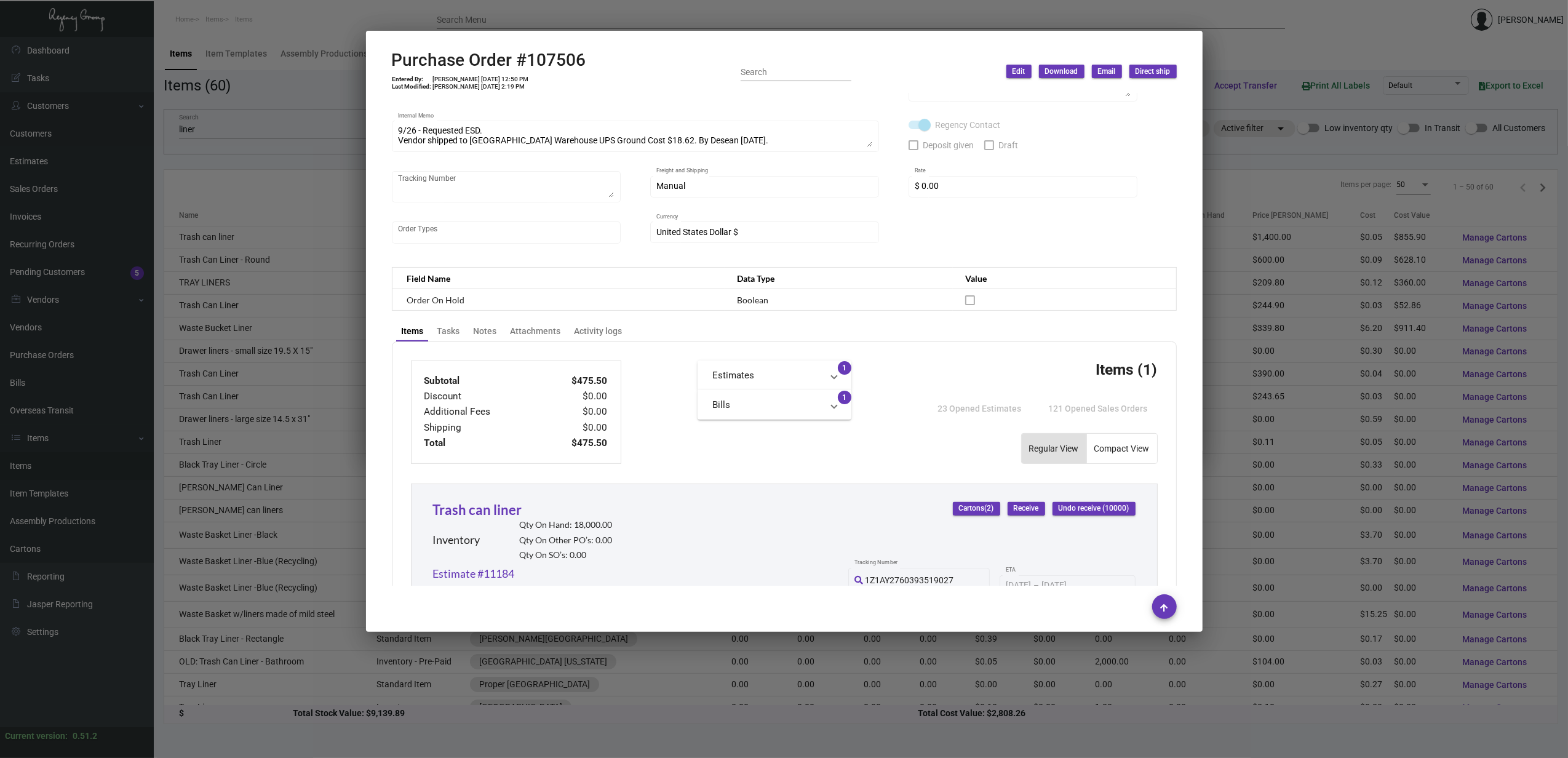
scroll to position [450, 0]
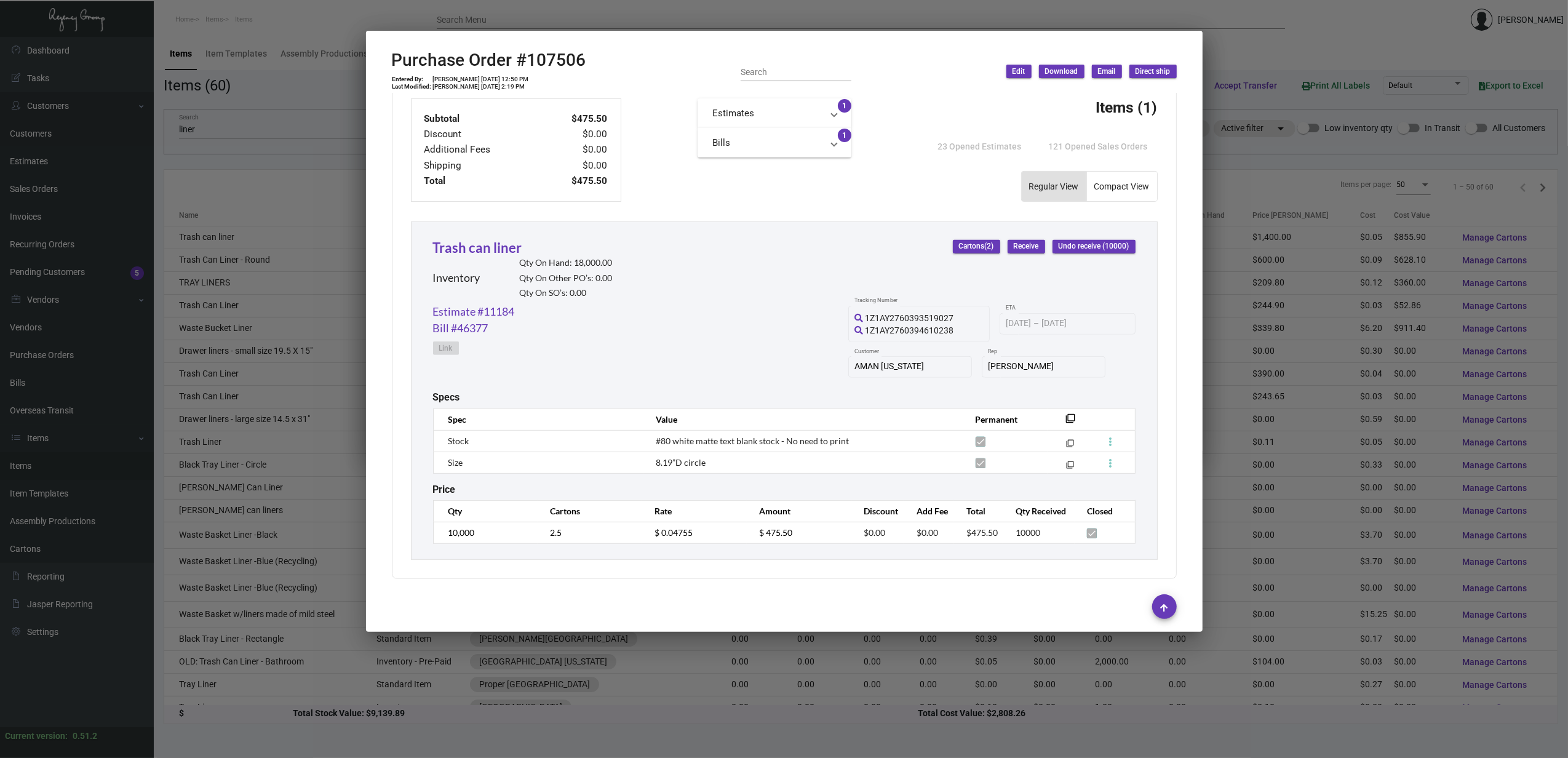
click at [251, 249] on div at bounding box center [784, 379] width 1568 height 758
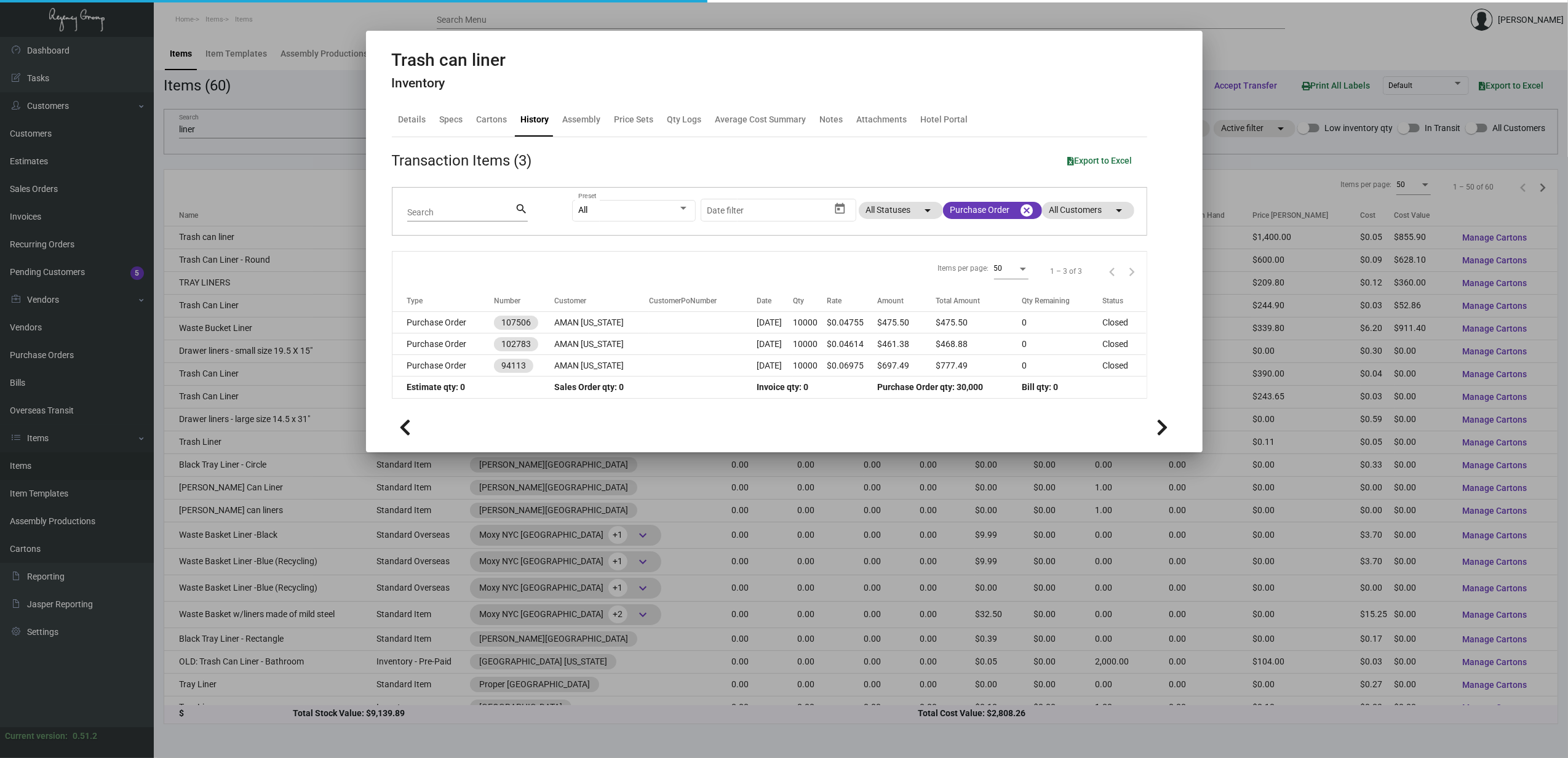
click at [251, 259] on div at bounding box center [784, 379] width 1568 height 758
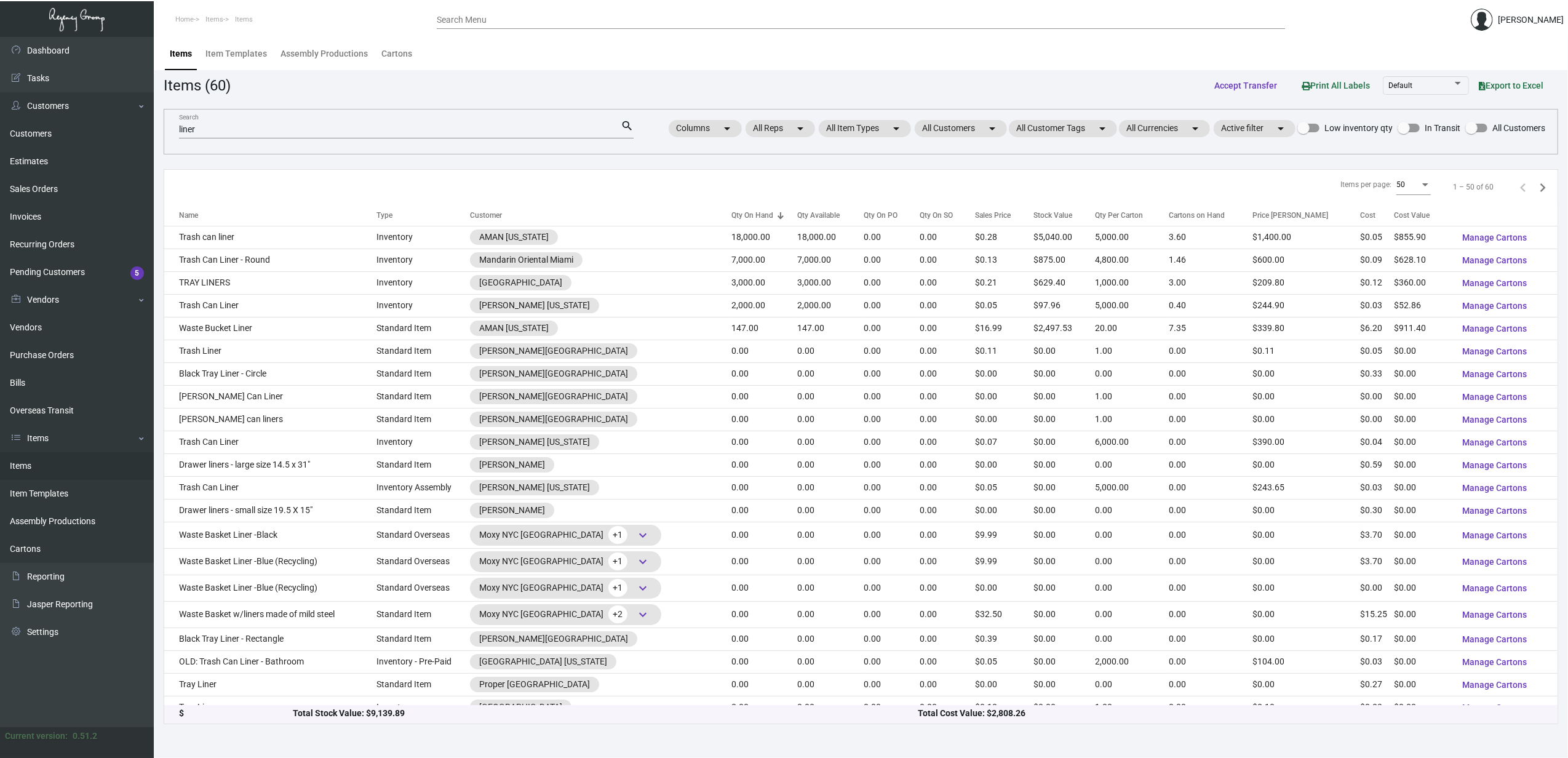
click at [251, 259] on td "Trash Can Liner - Round" at bounding box center [270, 260] width 212 height 23
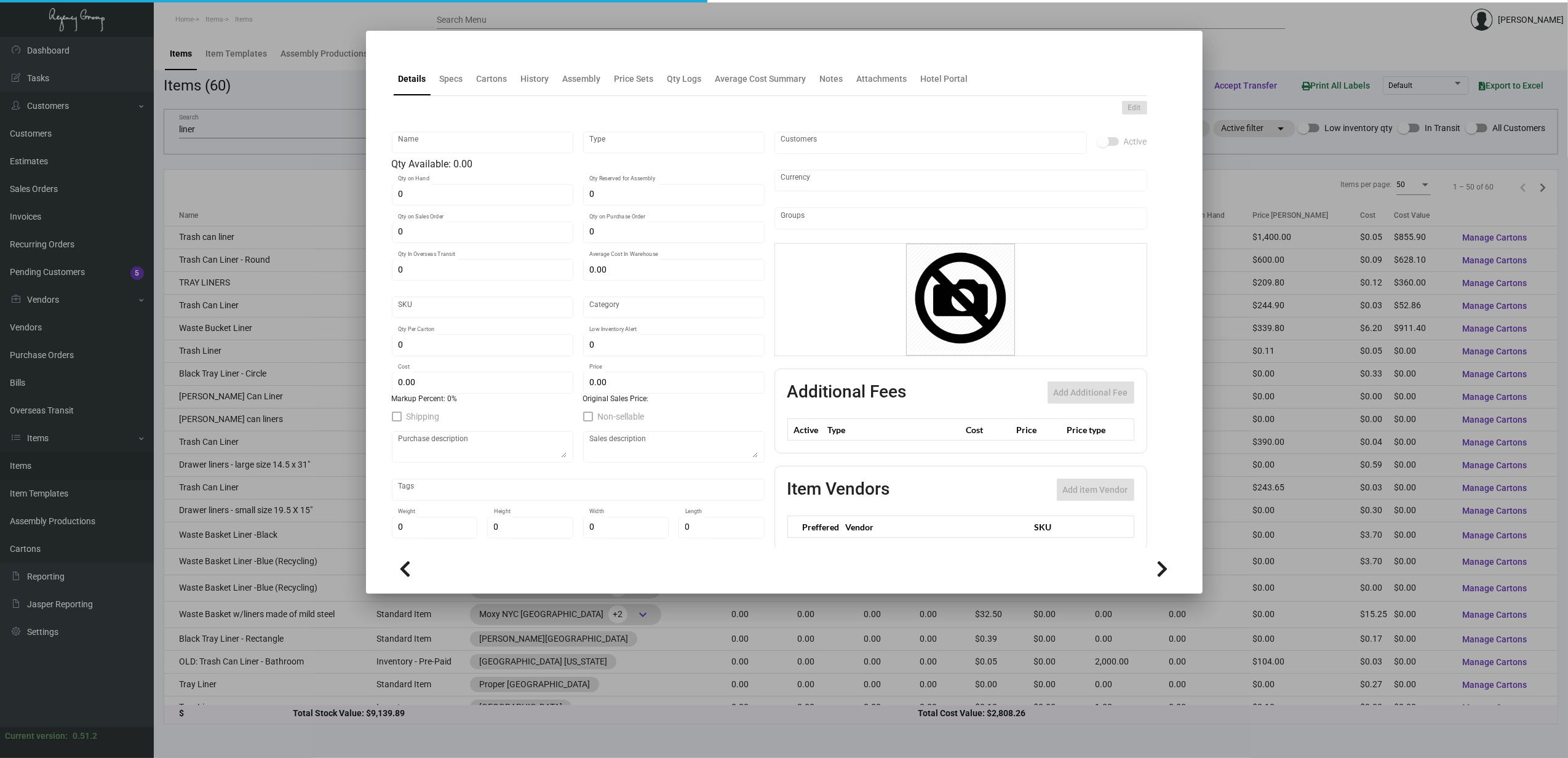
type input "Trash Can Liner - Round"
type input "Inventory"
type input "7,000"
type input "$ 0.38882"
type input "MNDO-M-Trash Can Liner-80-INV"
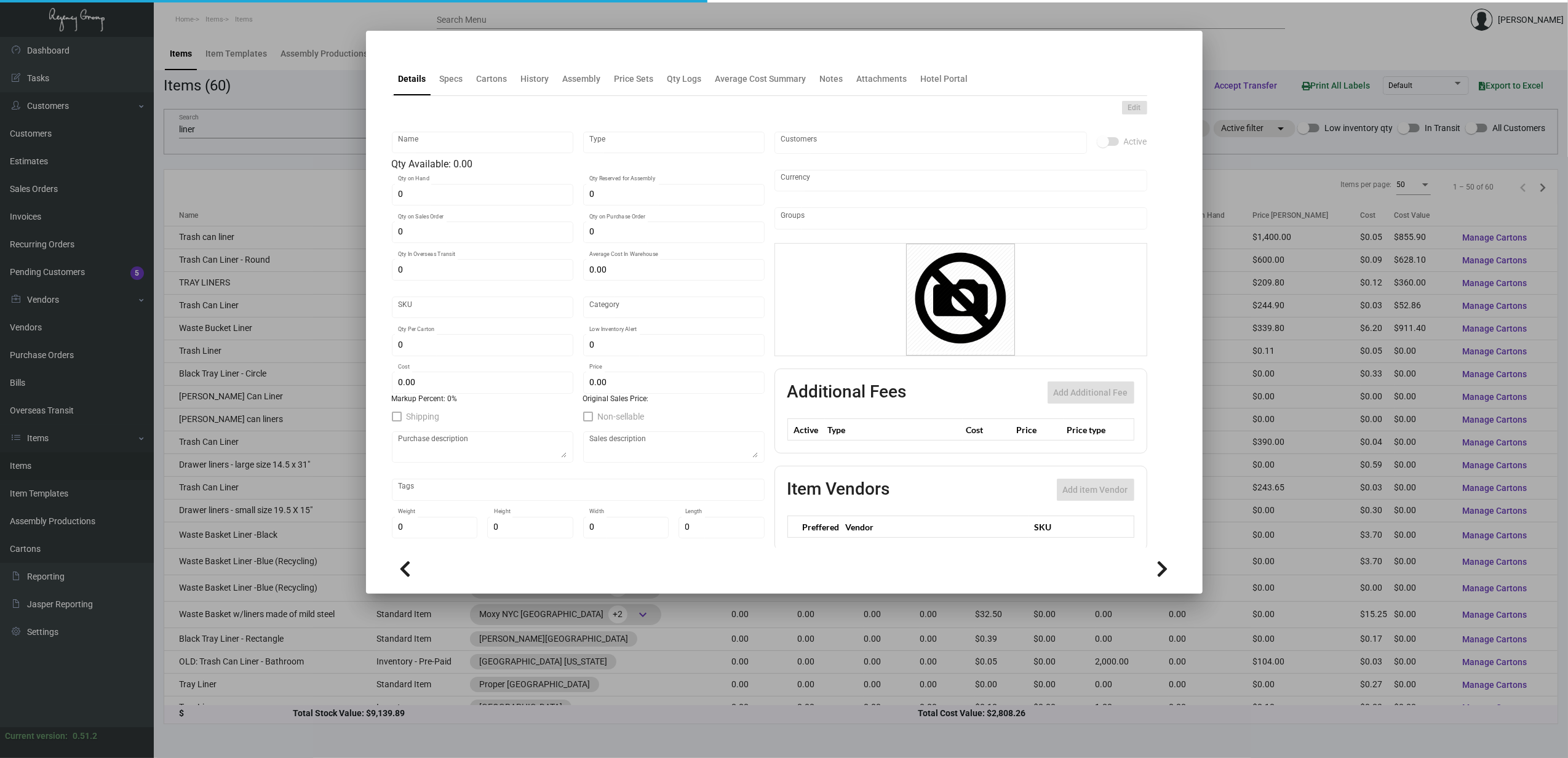
type input "Standard"
type input "4,800"
type input "3,000"
type input "$ 0.08973"
type input "$ 0.125"
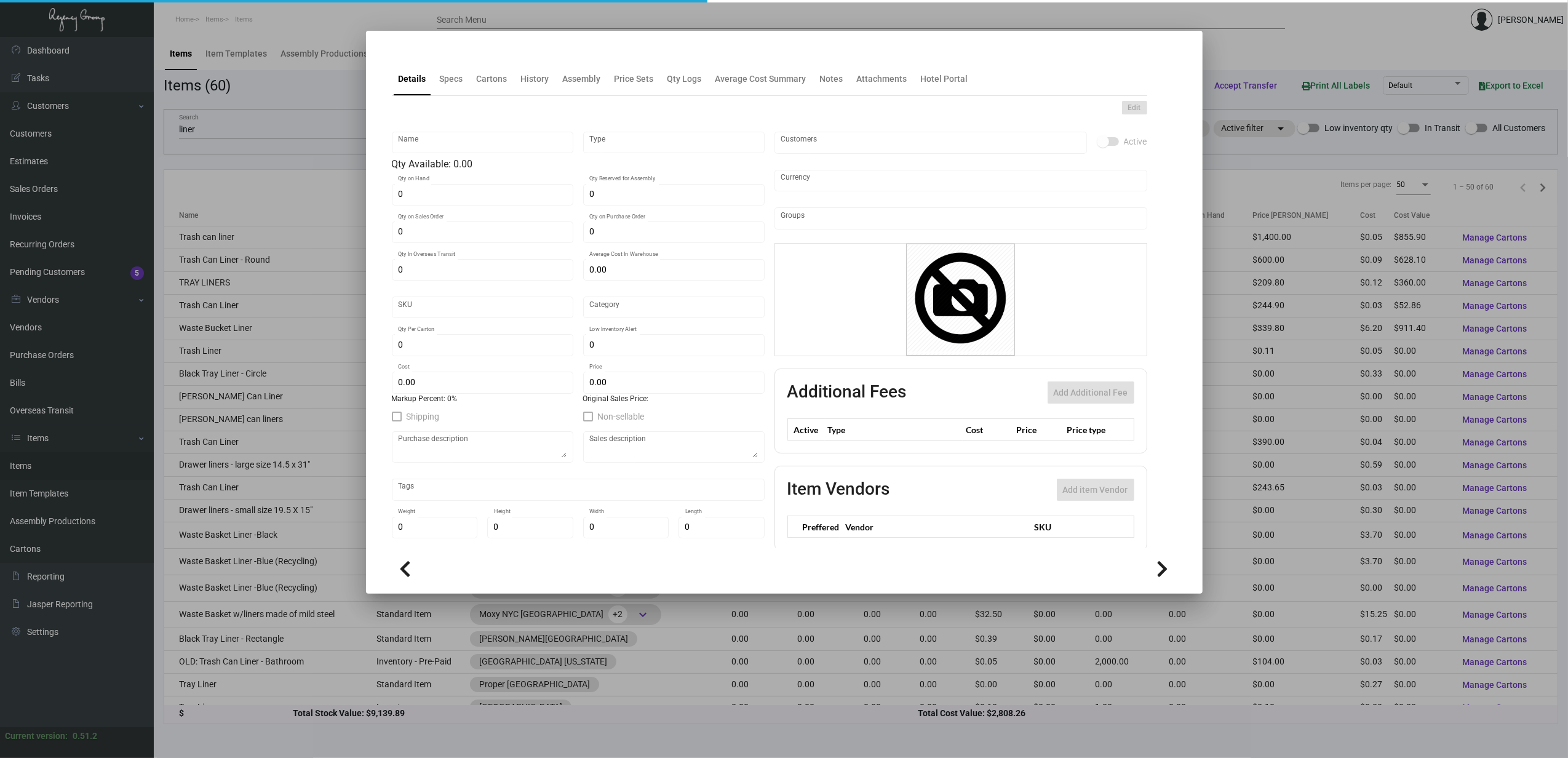
checkbox input "true"
type input "United States Dollar $"
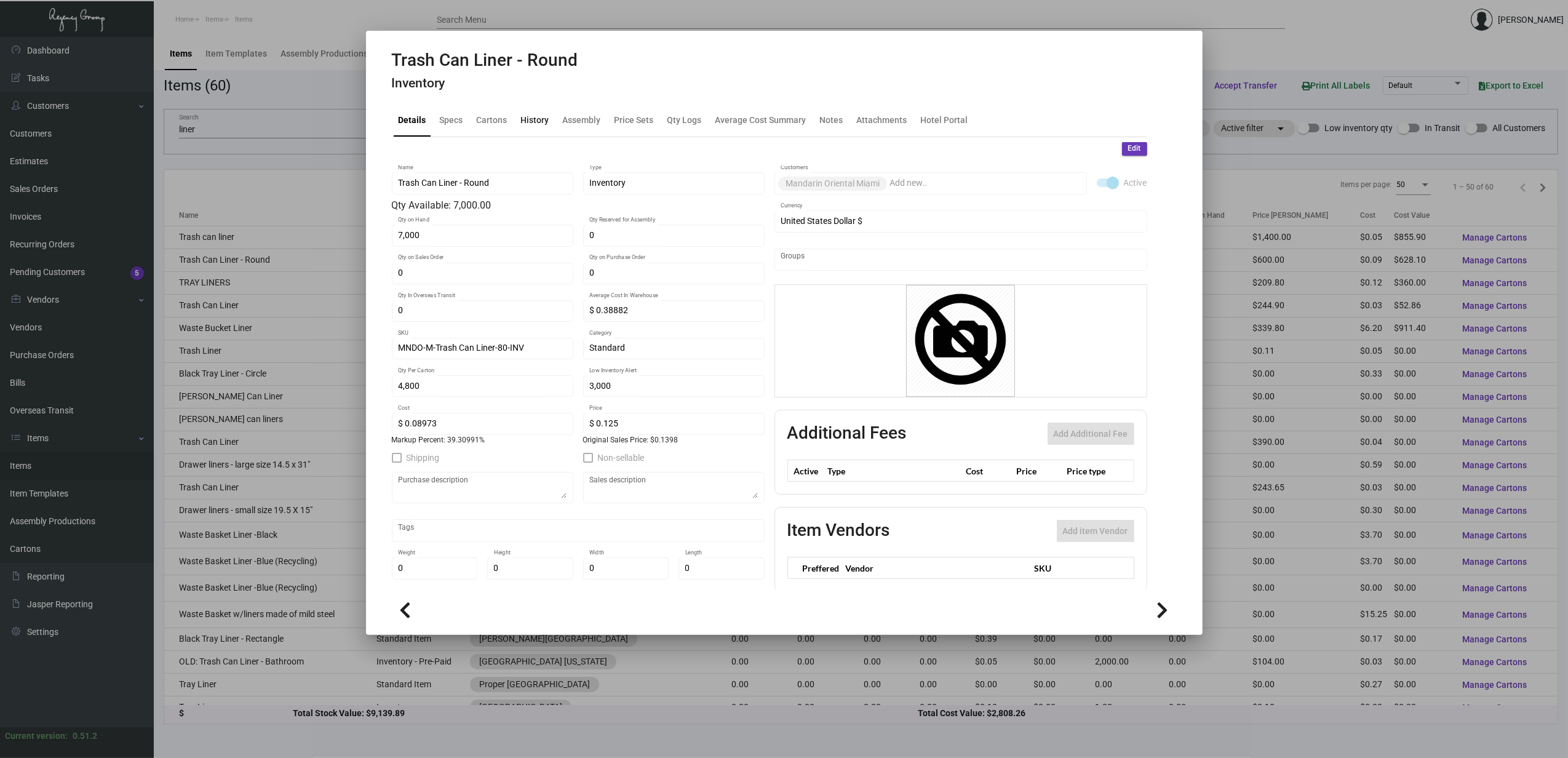
click at [521, 125] on div "History" at bounding box center [534, 120] width 28 height 13
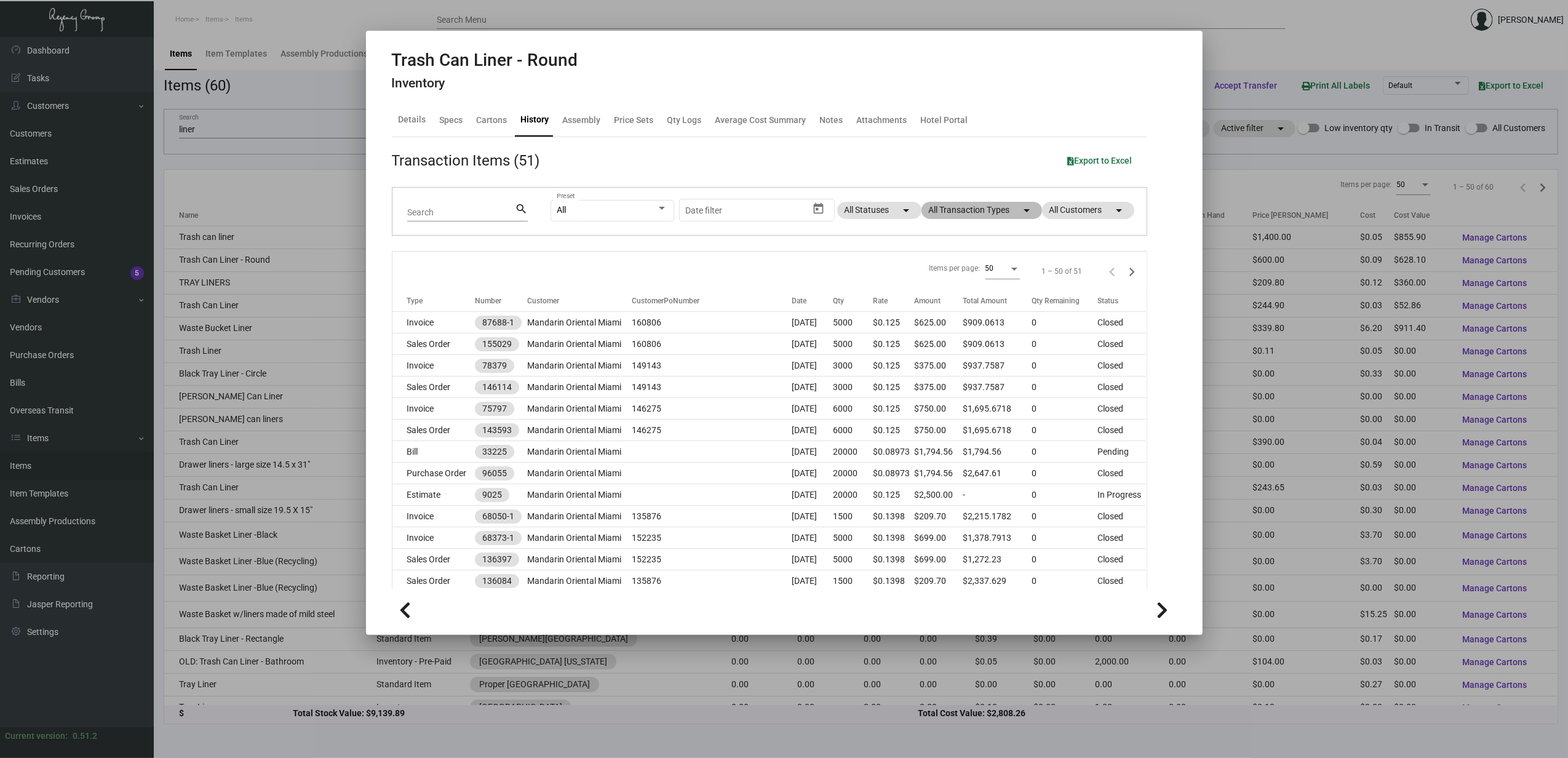
click at [938, 213] on mat-chip "All Transaction Types arrow_drop_down" at bounding box center [981, 210] width 120 height 17
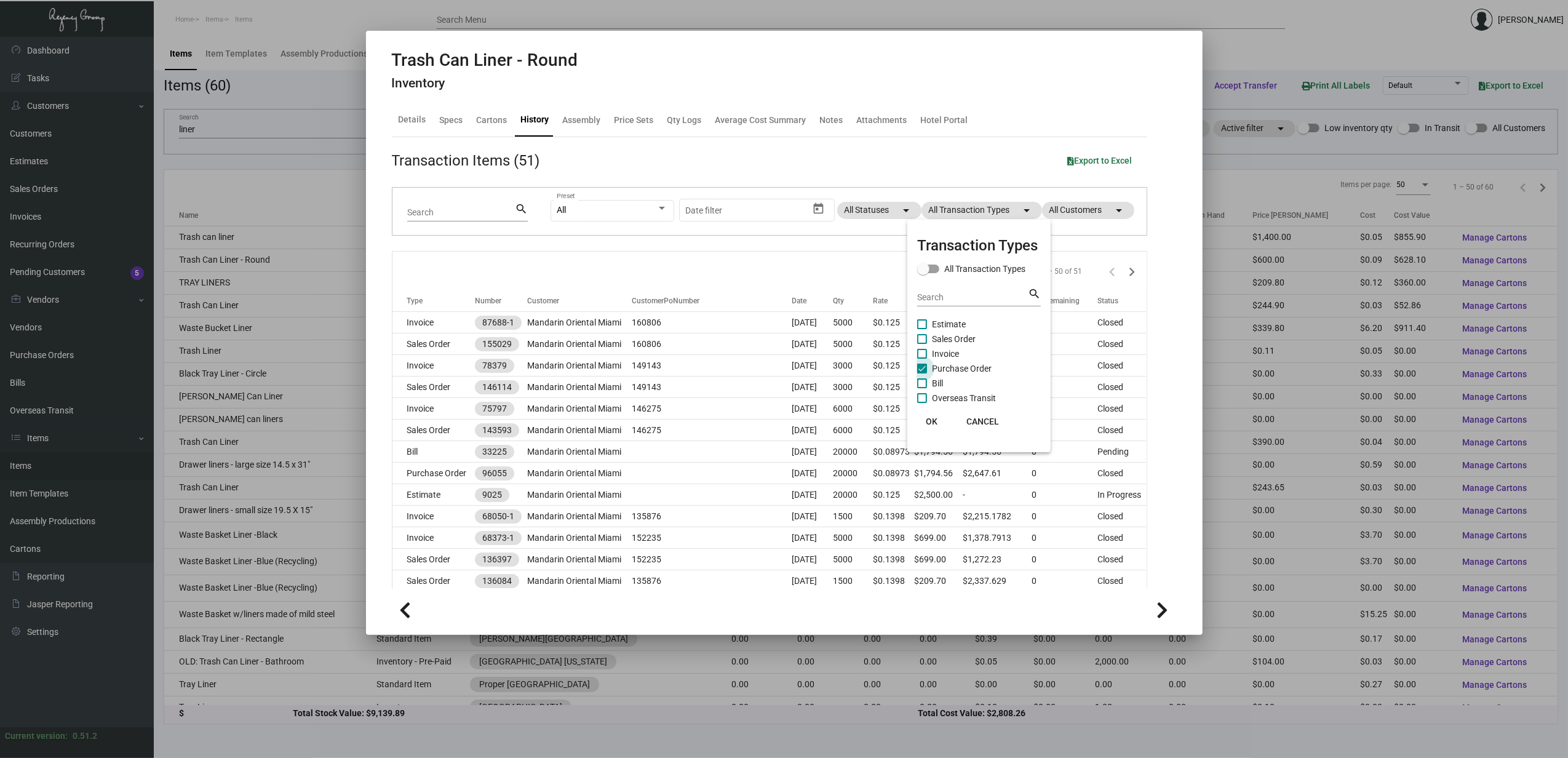
click at [975, 363] on span "Purchase Order" at bounding box center [962, 368] width 60 height 14
click at [922, 373] on input "Purchase Order" at bounding box center [921, 373] width 1 height 1
click at [975, 363] on span "Purchase Order" at bounding box center [962, 368] width 60 height 14
click at [922, 373] on input "Purchase Order" at bounding box center [921, 373] width 1 height 1
checkbox input "true"
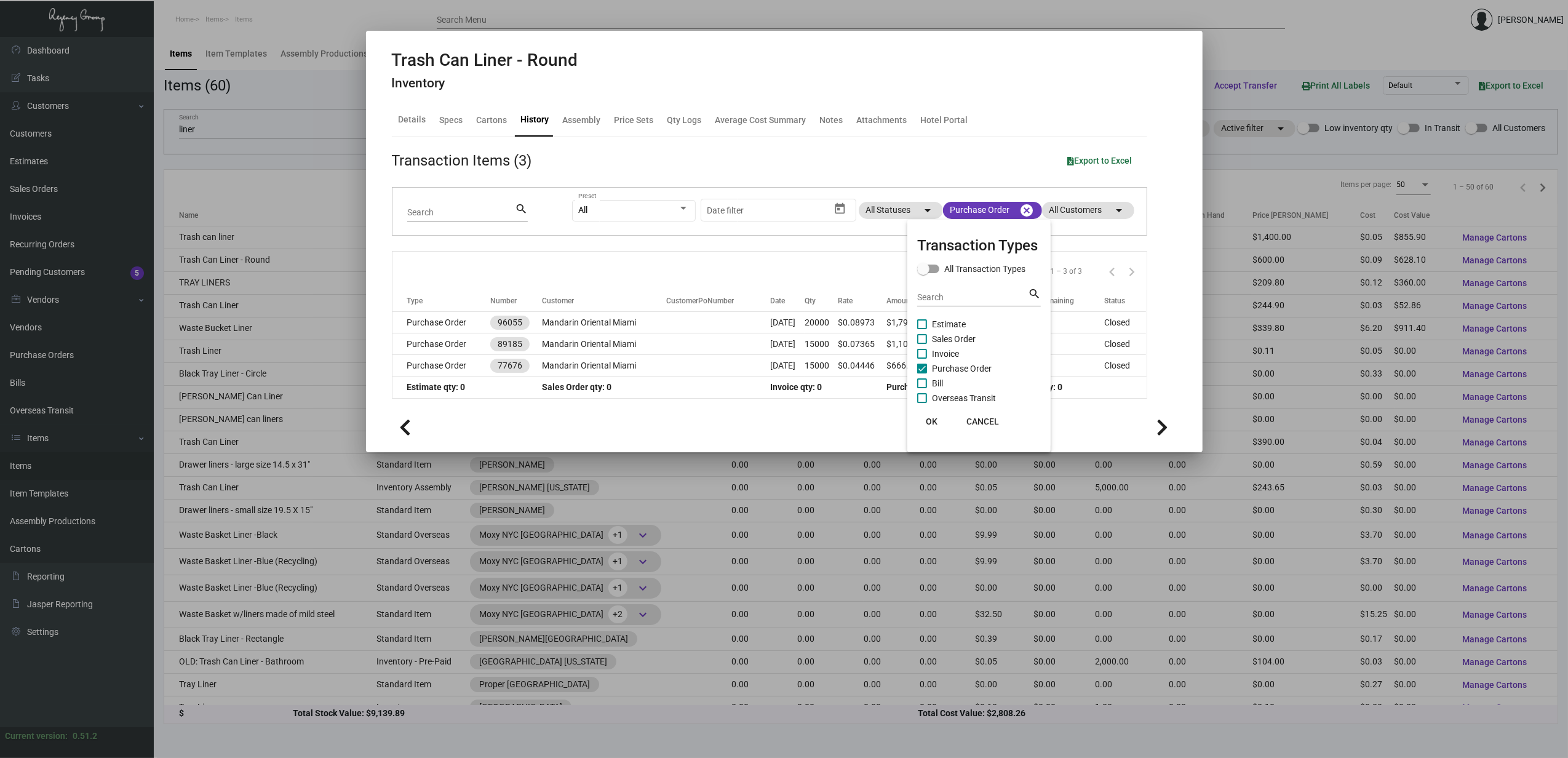
click at [426, 321] on div at bounding box center [784, 379] width 1568 height 758
click at [426, 321] on td "Purchase Order" at bounding box center [442, 323] width 99 height 22
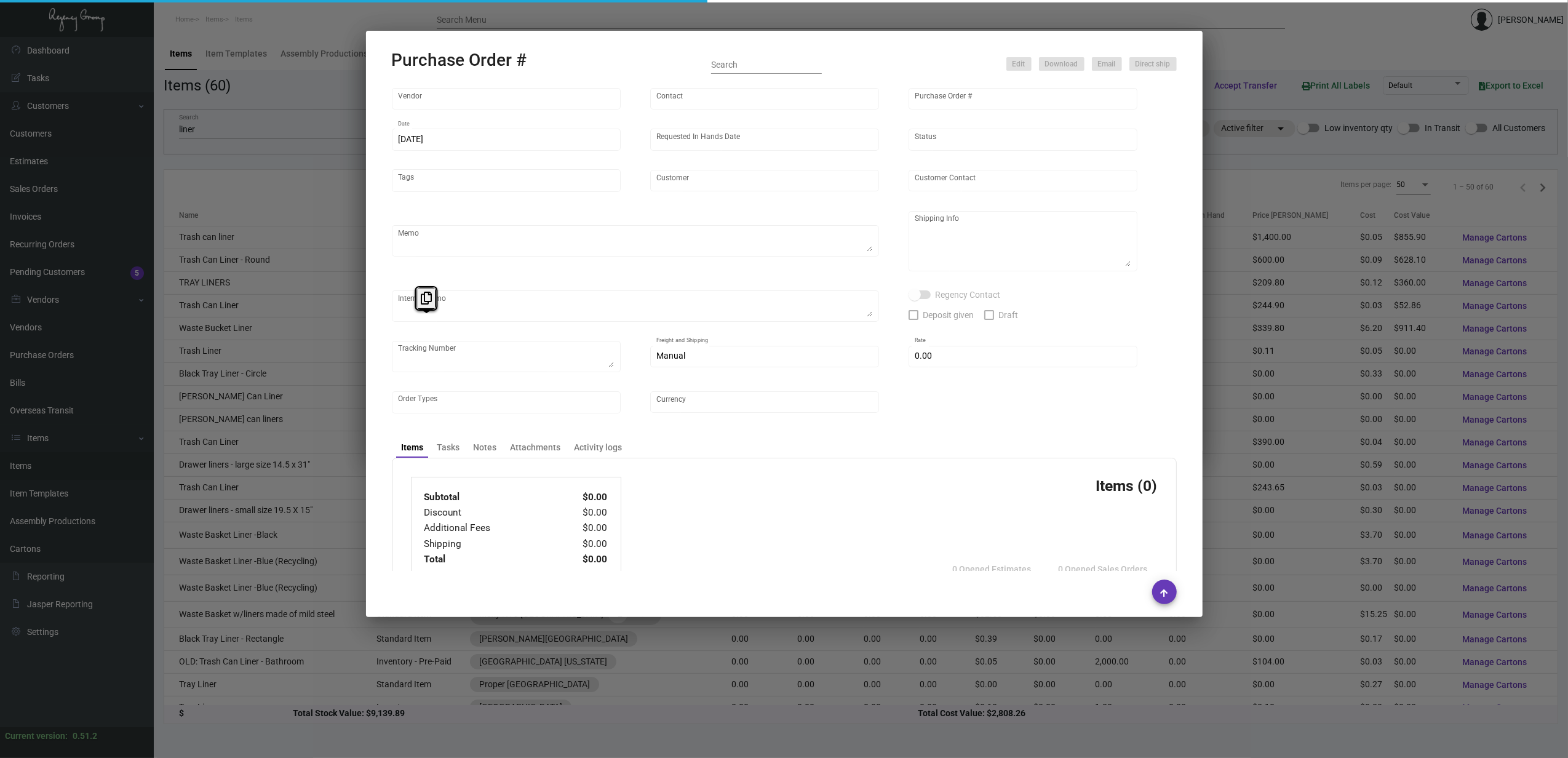
type input "Impact Printing"
type input "[PERSON_NAME]"
type input "96055"
type input "[DATE]"
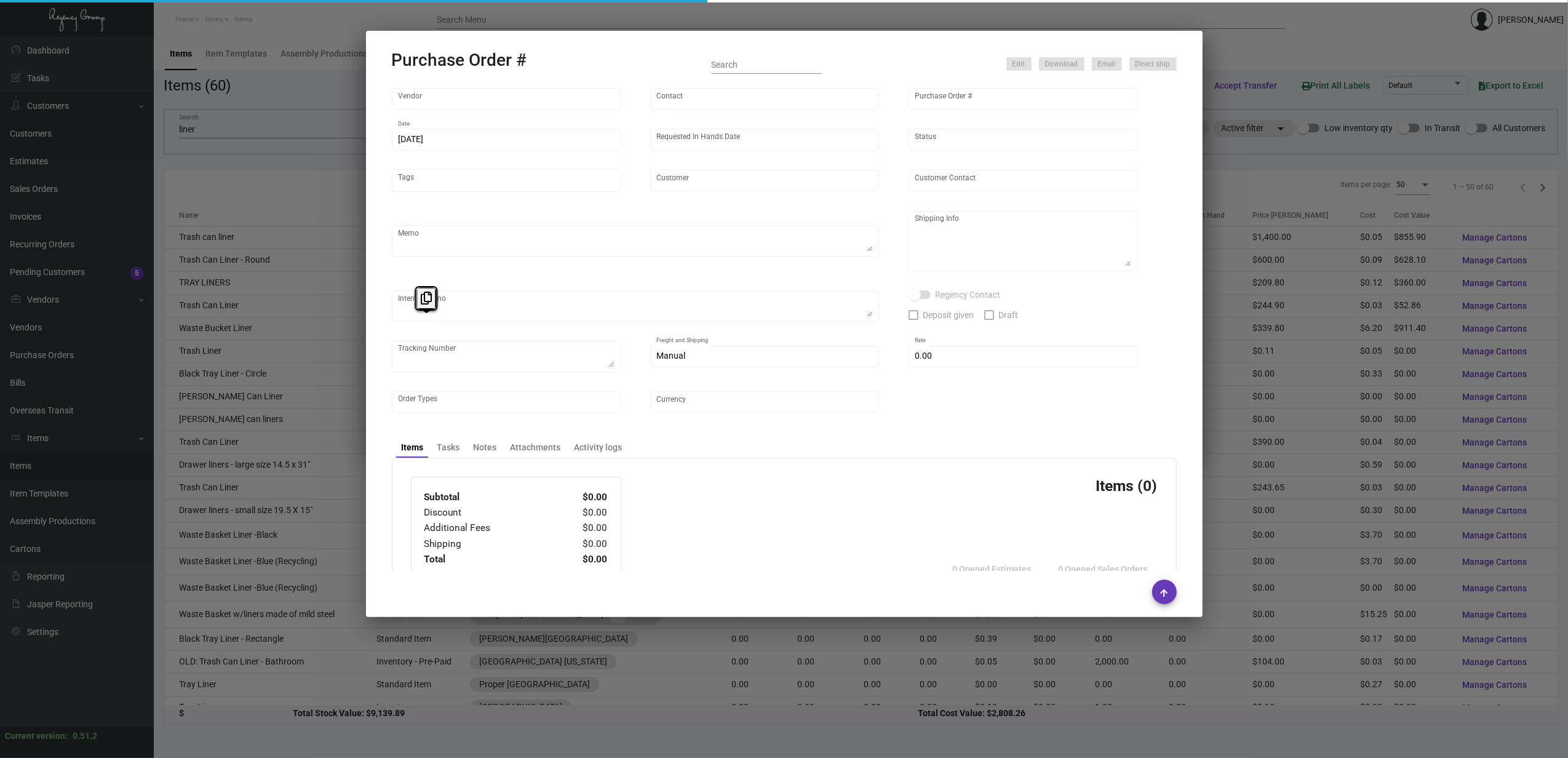
type input "Mandarin Oriental Miami"
type textarea "Reference quote# 40060(rectangle) dated [DATE] and #40088 (round) dated [DATE].…"
type textarea "Regency Group NJ - [PERSON_NAME] [STREET_ADDRESS]"
type textarea "1/27 - Art approved vendor proof. 2/16- 1 pallet, Fast Freight/ YRC- [PHONE_NUM…"
checkbox input "true"
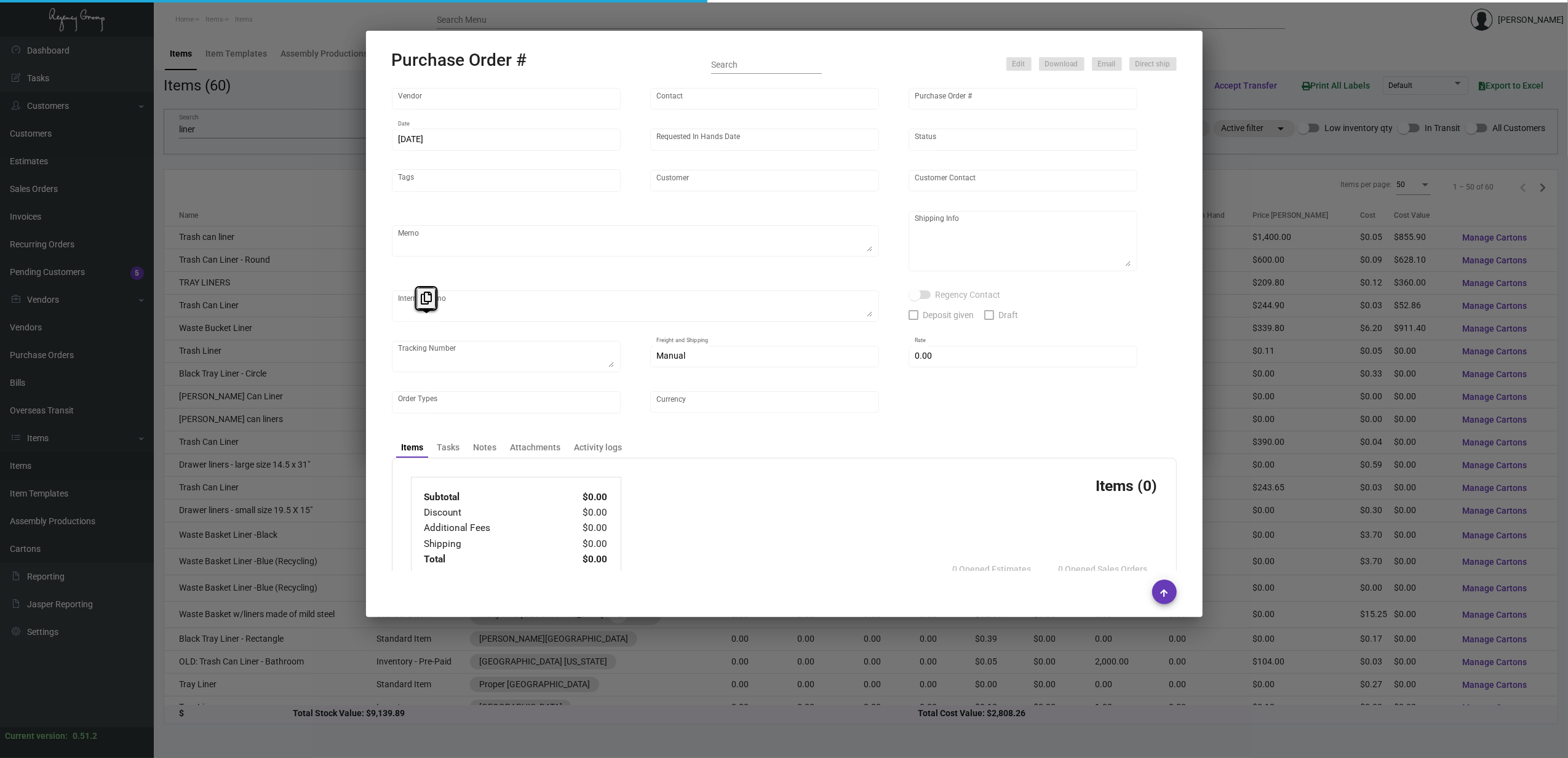
type input "$ 0.00"
type input "United States Dollar $"
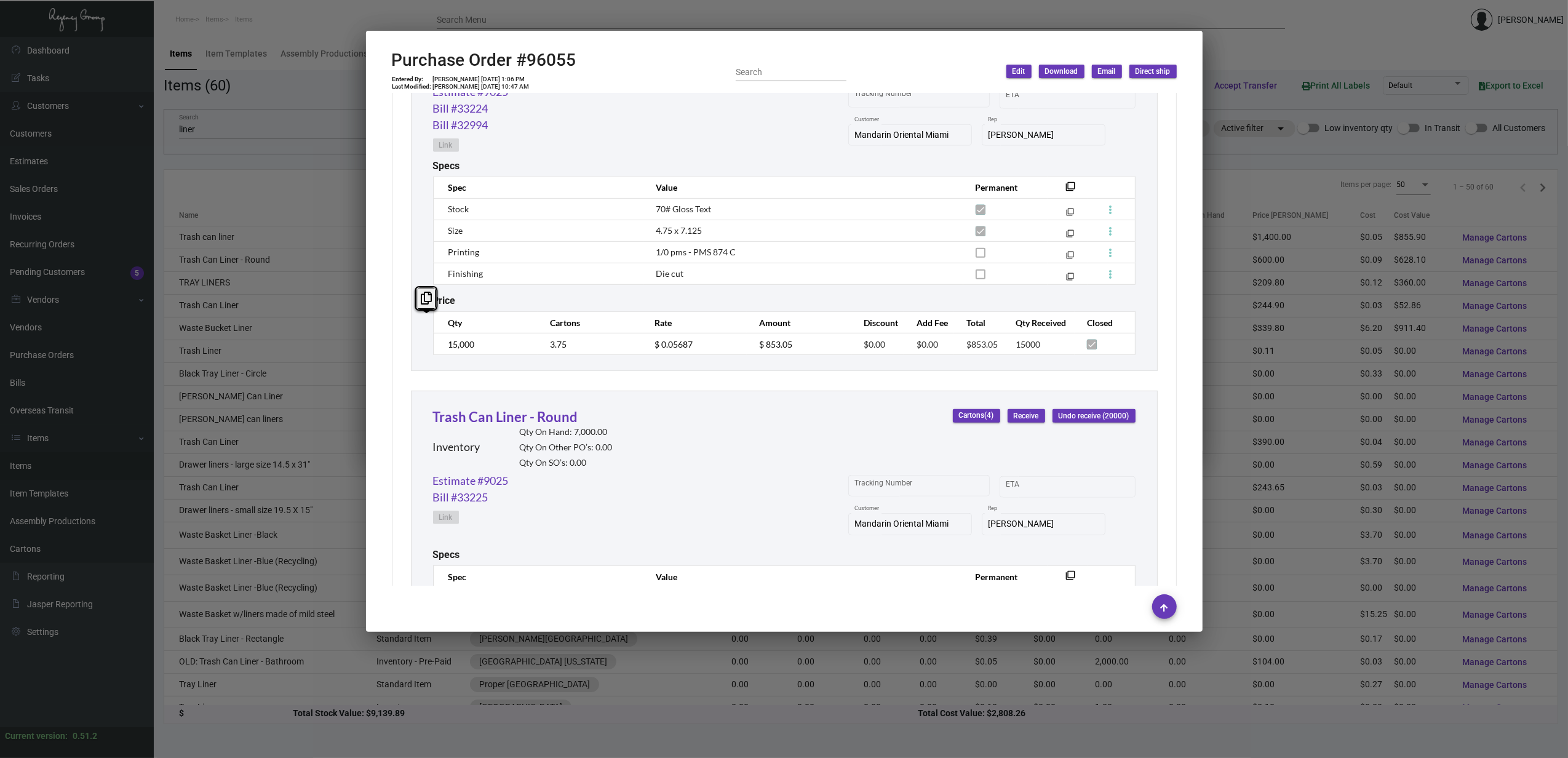
scroll to position [894, 0]
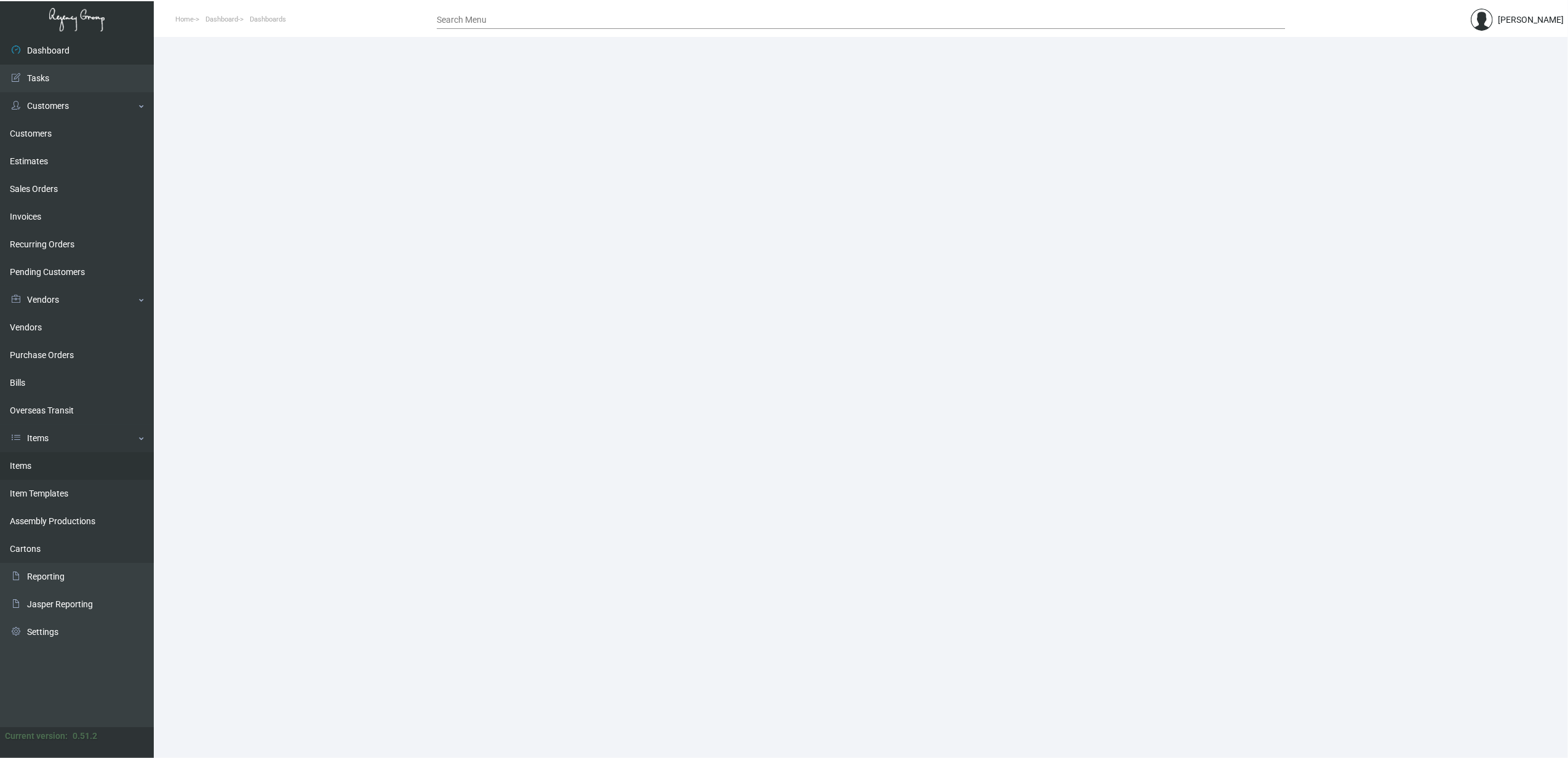
click at [66, 463] on link "Items" at bounding box center [77, 466] width 154 height 27
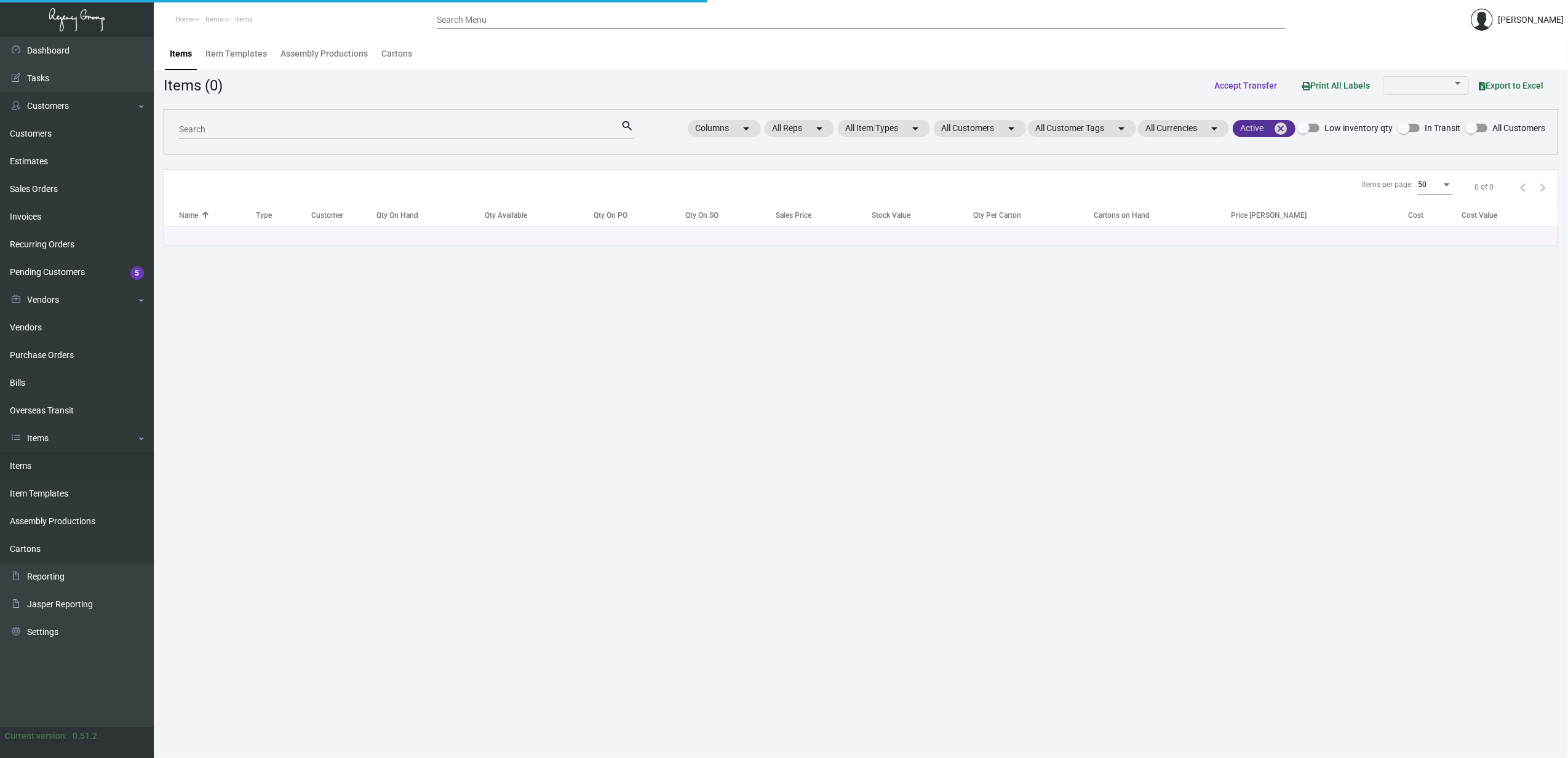
click at [1283, 136] on mat-chip "Active cancel" at bounding box center [1264, 129] width 63 height 17
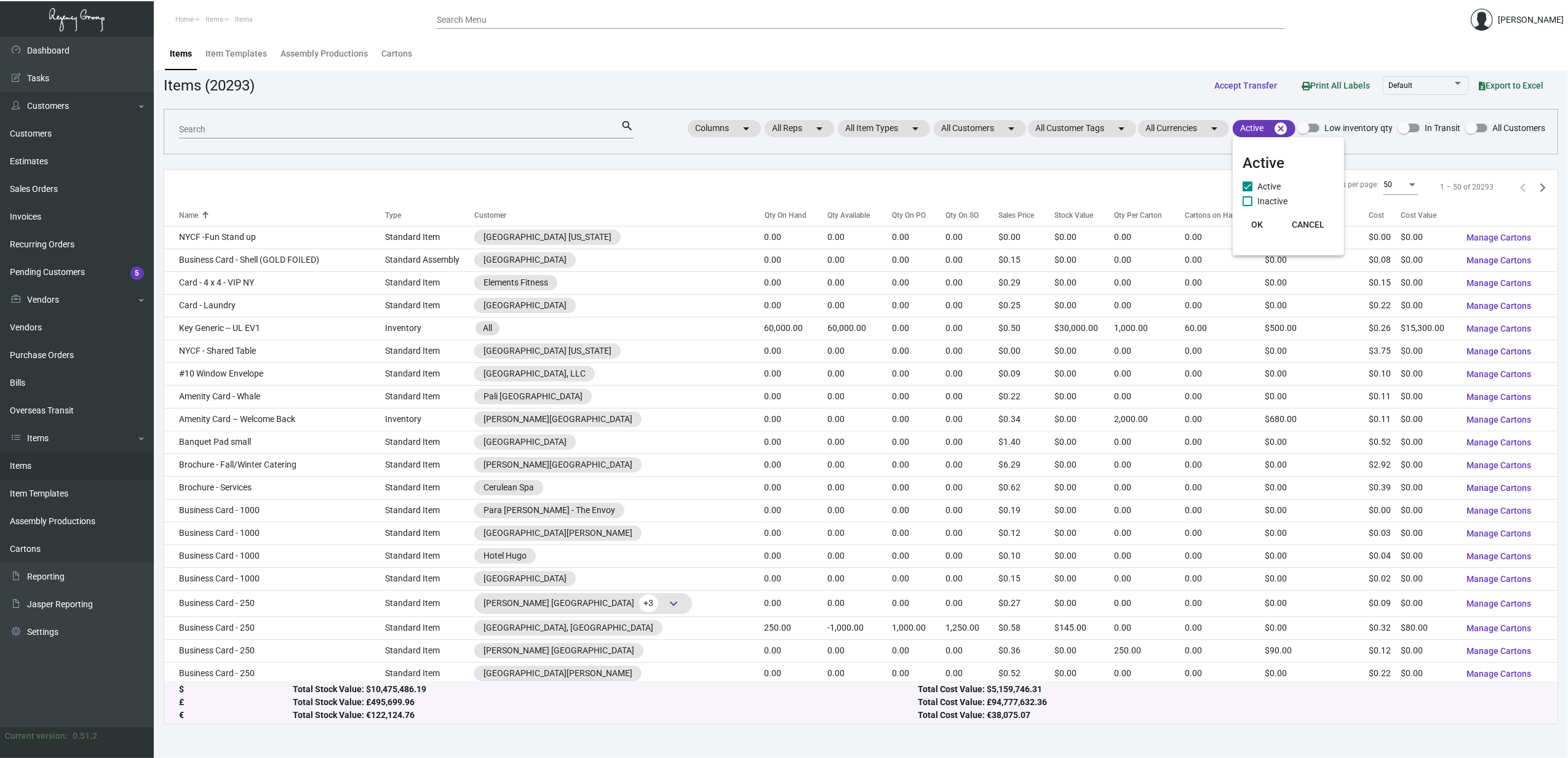
click at [1277, 130] on div at bounding box center [784, 379] width 1568 height 758
click at [1277, 127] on mat-icon "cancel" at bounding box center [1281, 128] width 14 height 14
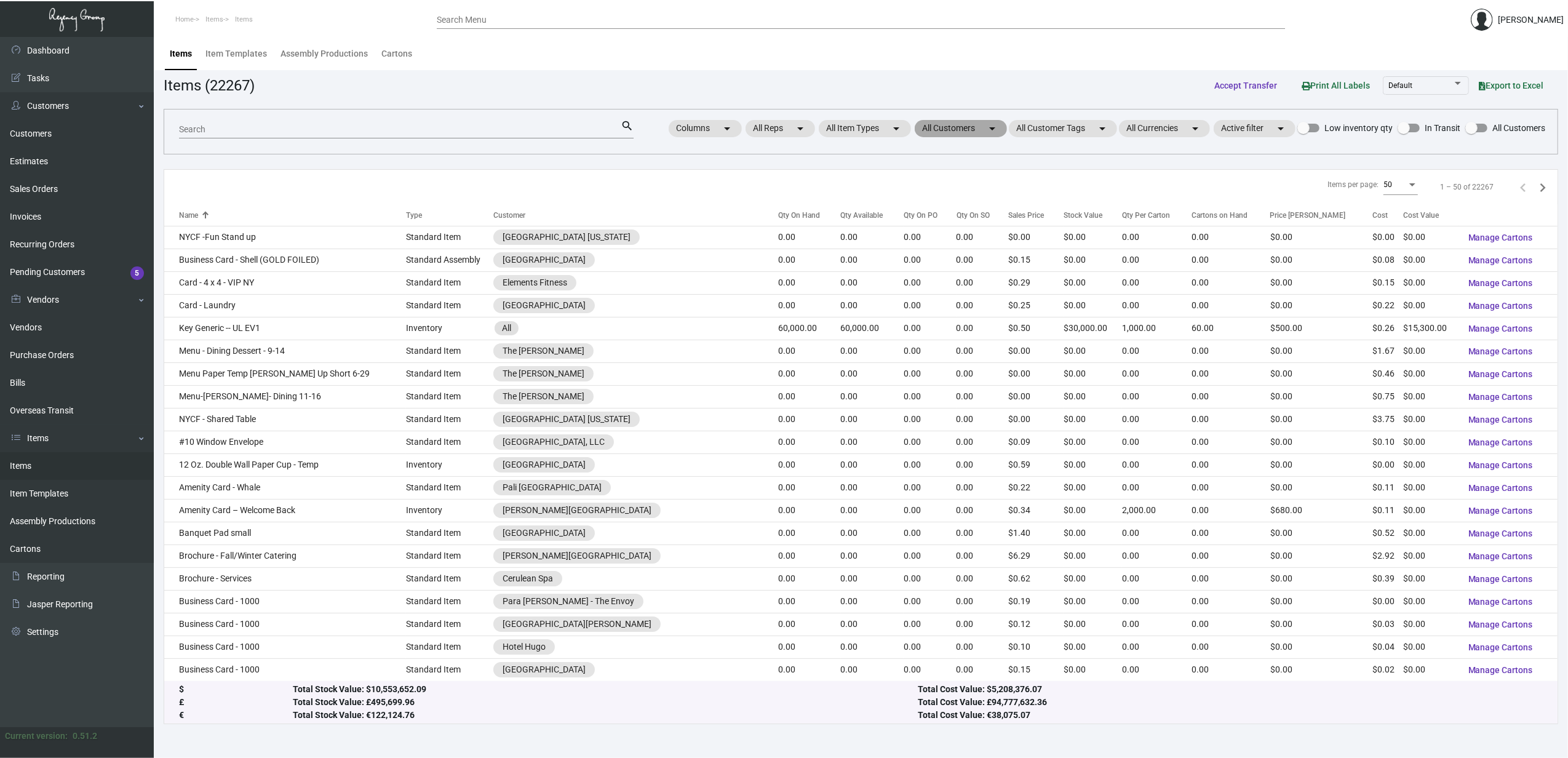
click at [964, 128] on mat-chip "All Customers arrow_drop_down" at bounding box center [961, 129] width 92 height 17
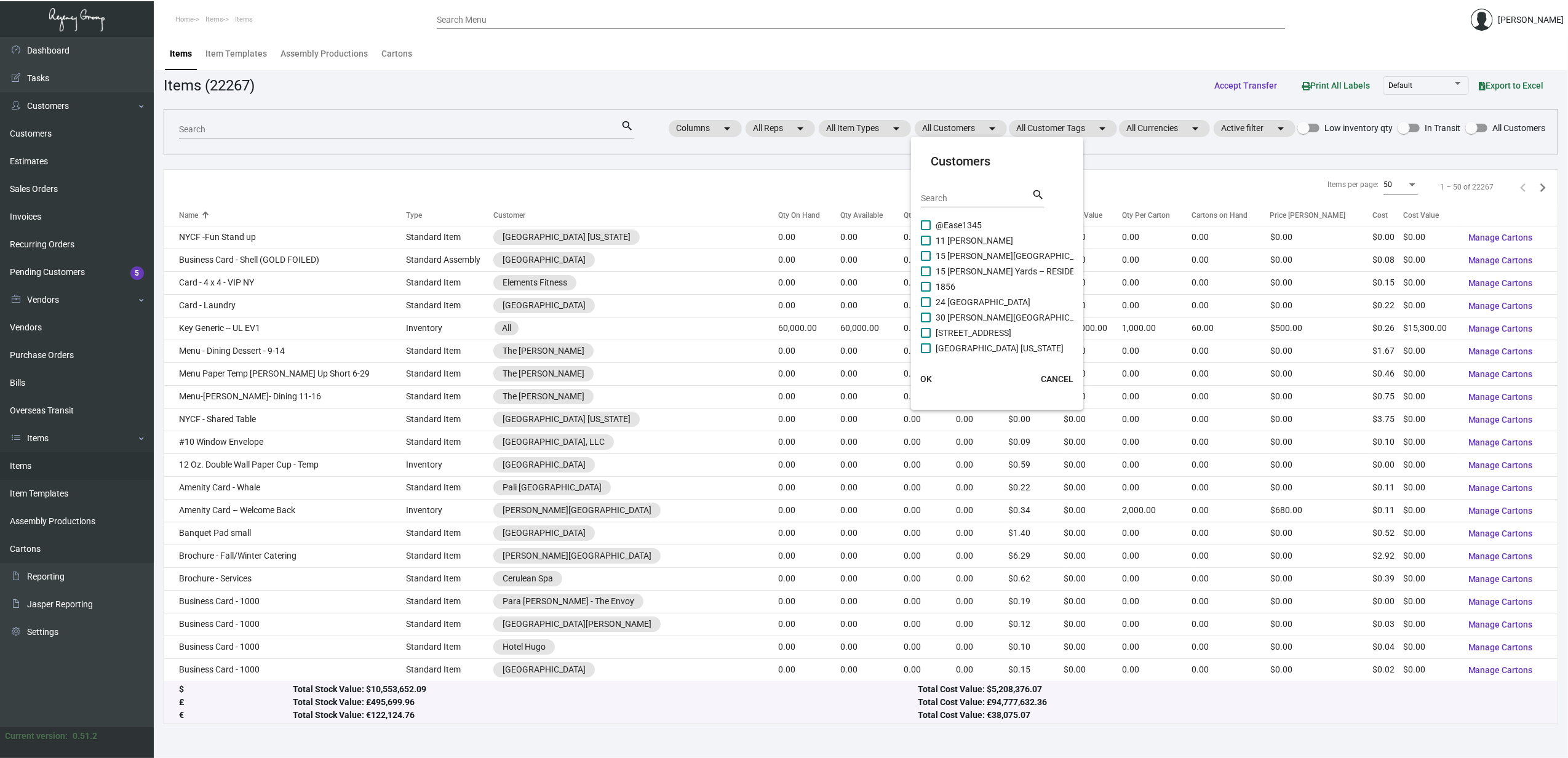
click at [989, 200] on input "Search" at bounding box center [977, 199] width 111 height 10
type input "jacks"
click at [1012, 289] on span "Margaritaville Jacksonville Beach Resort" at bounding box center [1019, 287] width 168 height 14
click at [926, 292] on input "Margaritaville Jacksonville Beach Resort" at bounding box center [926, 292] width 1 height 1
checkbox input "true"
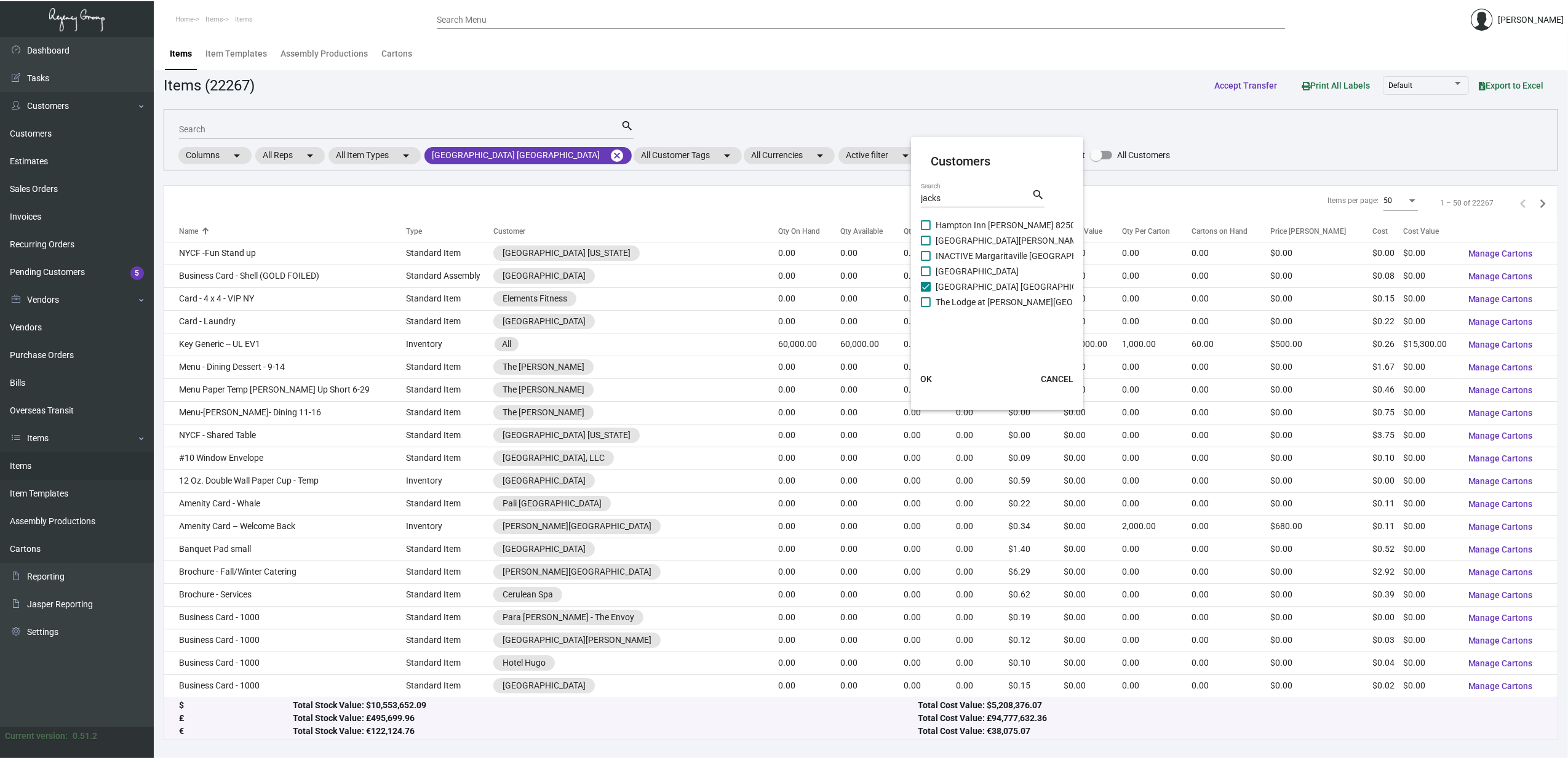
click at [933, 377] on button "OK" at bounding box center [926, 379] width 40 height 22
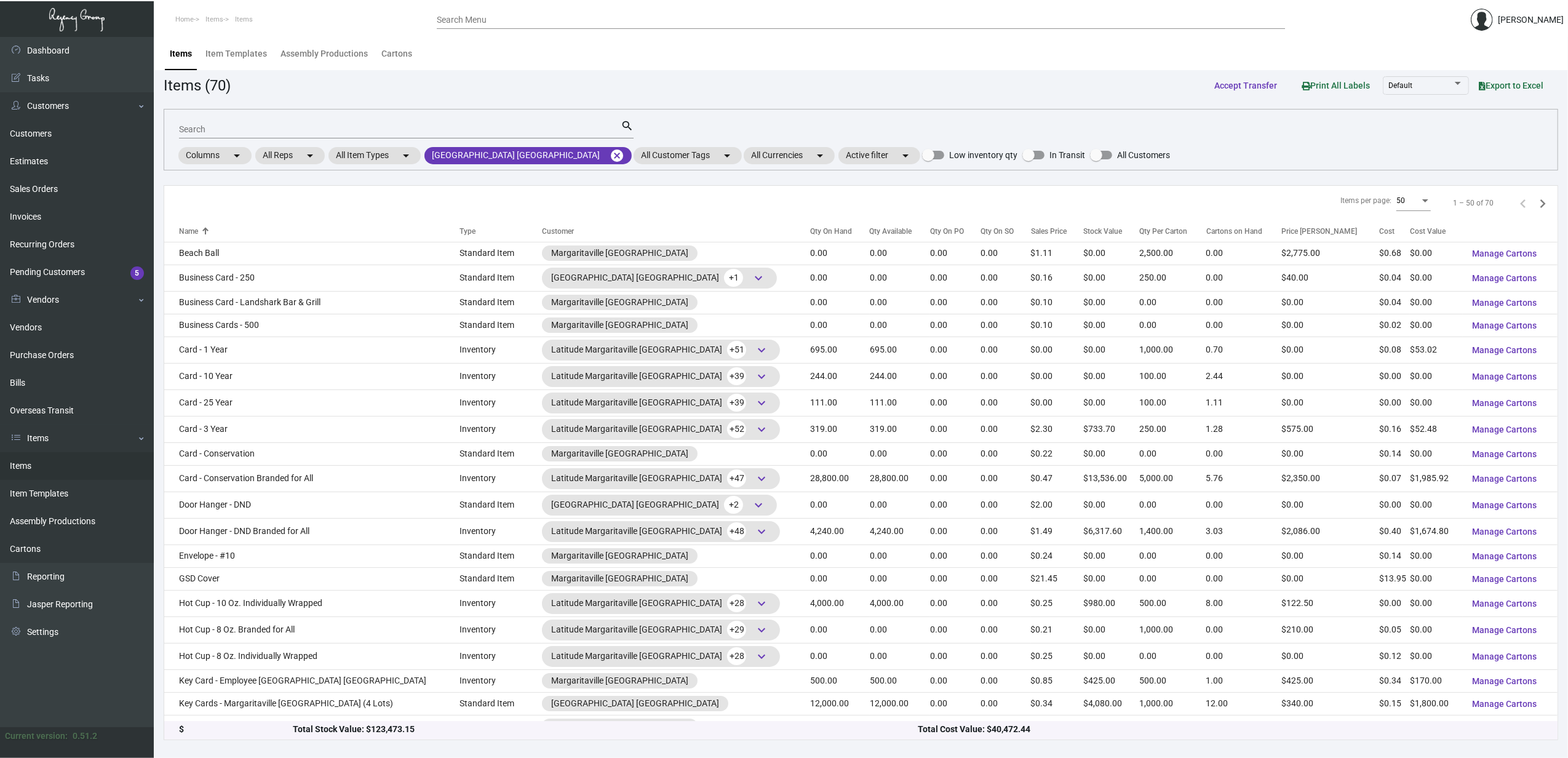
click at [810, 234] on div "Qty On Hand" at bounding box center [831, 231] width 42 height 11
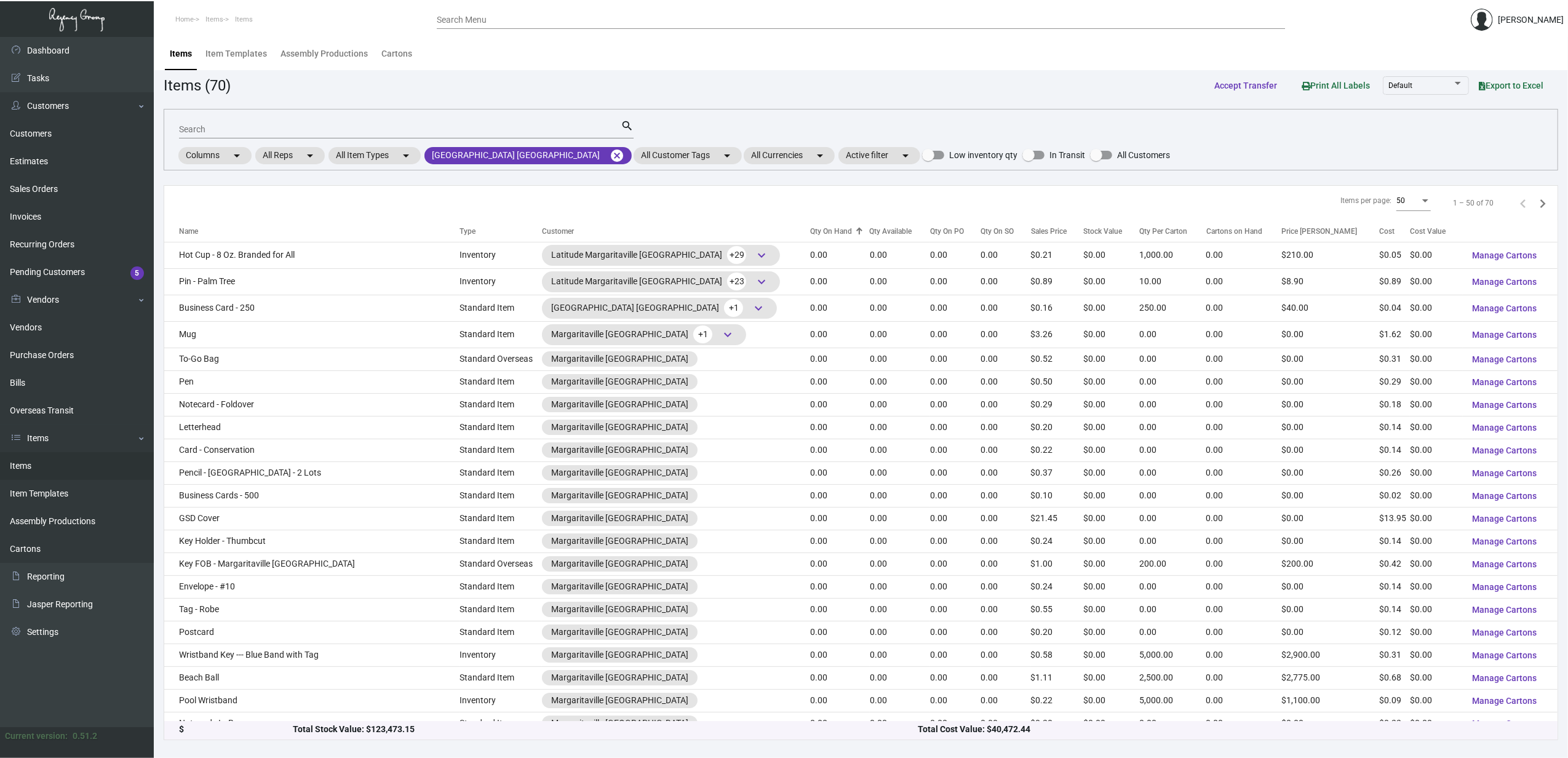
click at [810, 234] on div "Qty On Hand" at bounding box center [831, 231] width 42 height 11
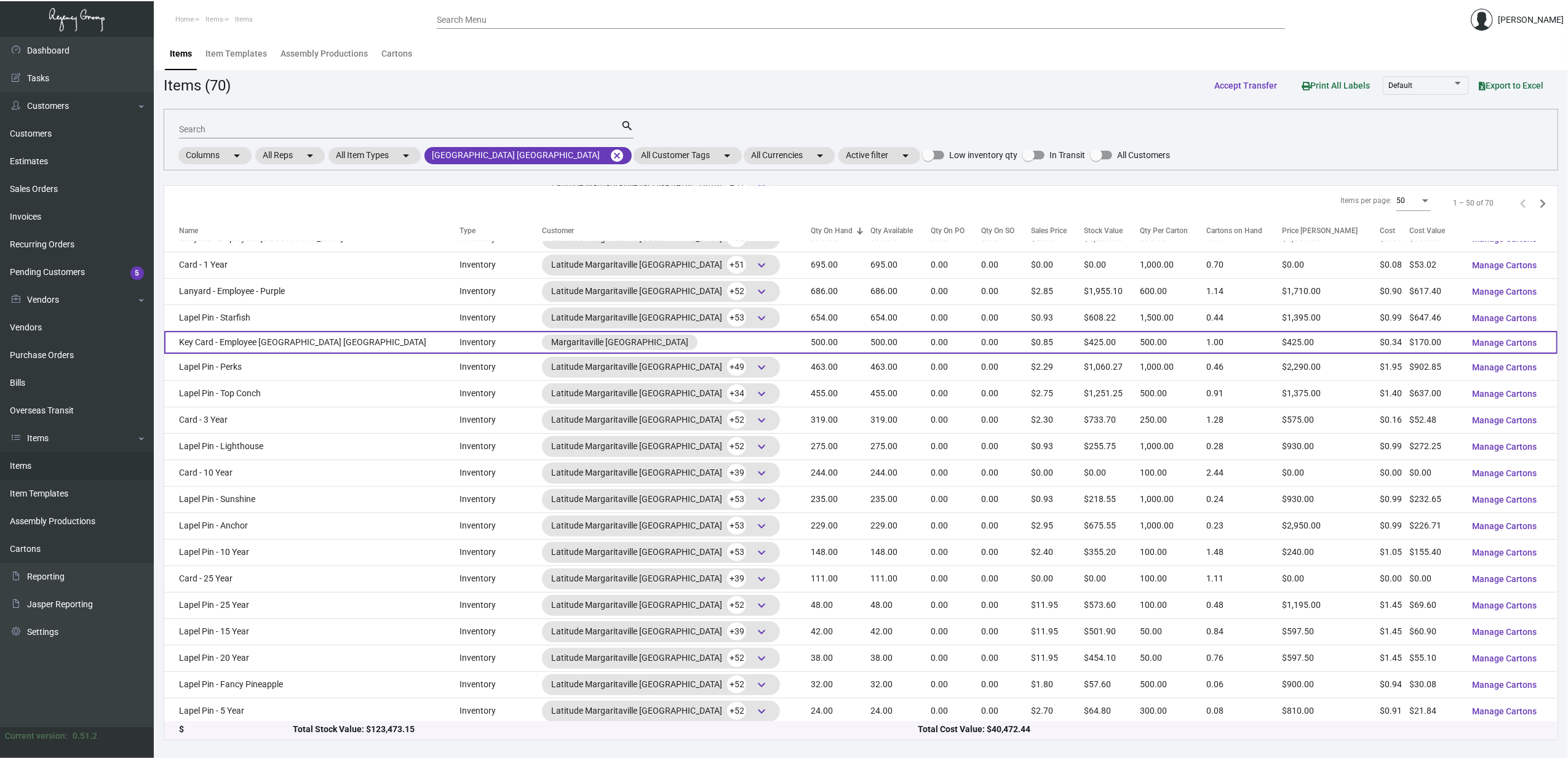
scroll to position [416, 0]
